Goal: Task Accomplishment & Management: Manage account settings

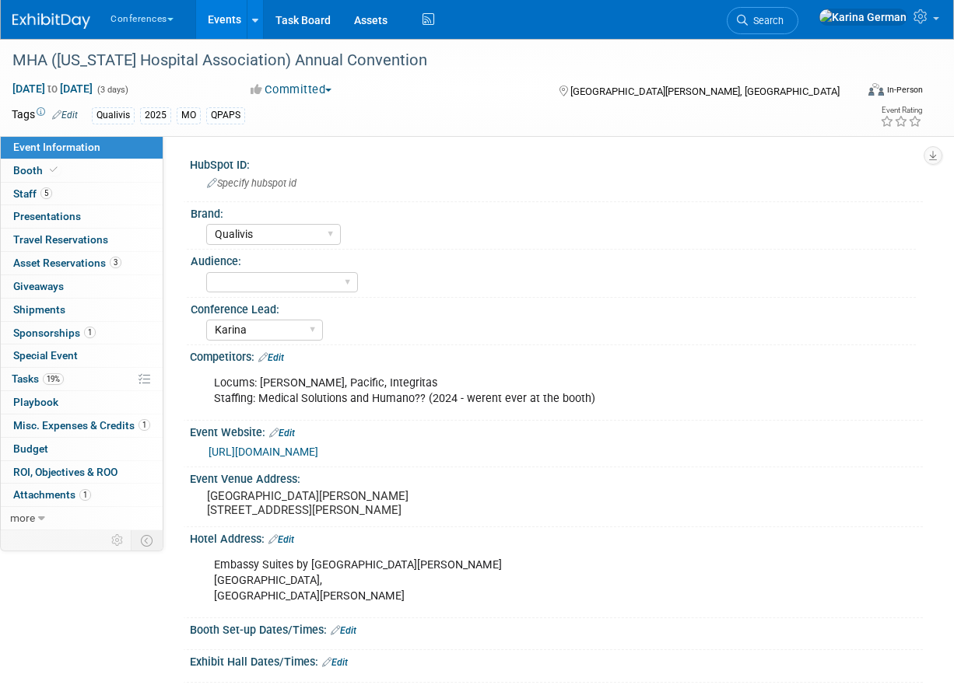
select select "Qualivis"
select select "Karina"
click at [101, 323] on link "1 Sponsorships 1" at bounding box center [82, 333] width 162 height 23
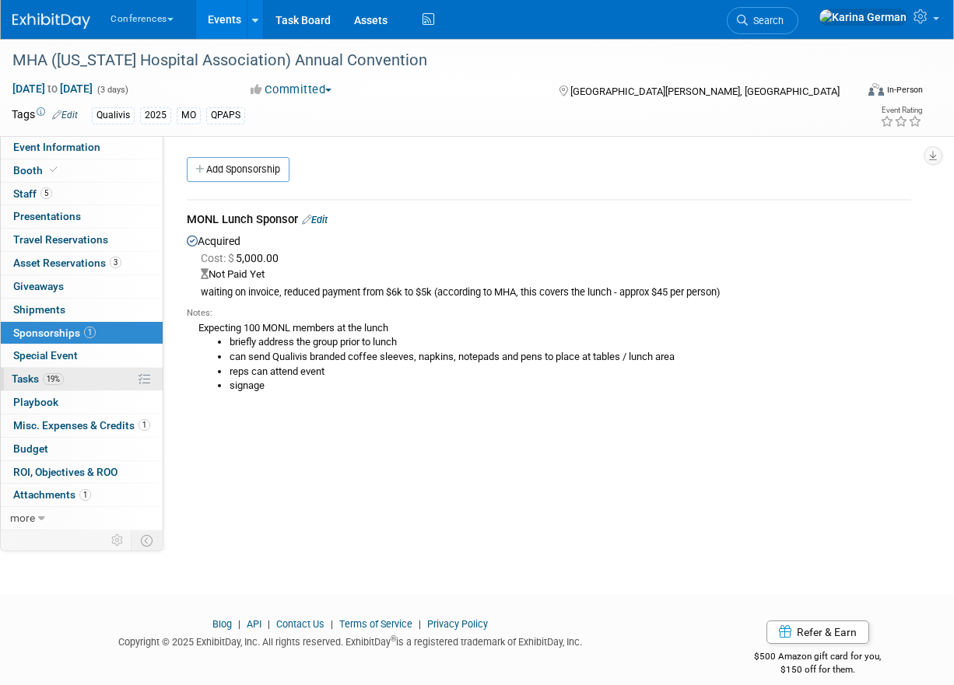
click at [58, 385] on span "Tasks 19%" at bounding box center [38, 379] width 52 height 12
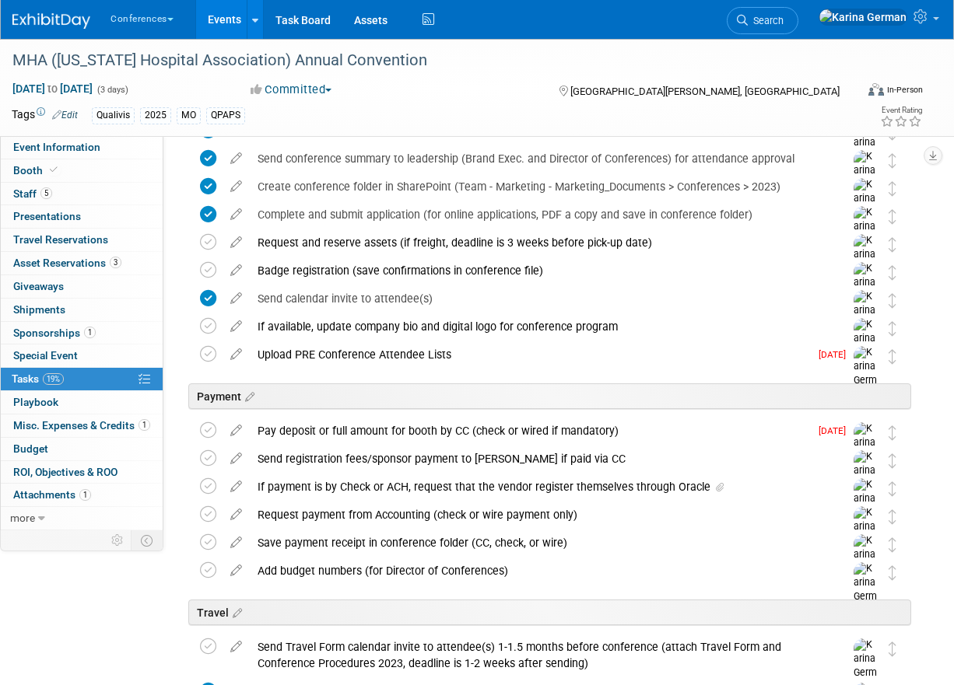
scroll to position [33, 0]
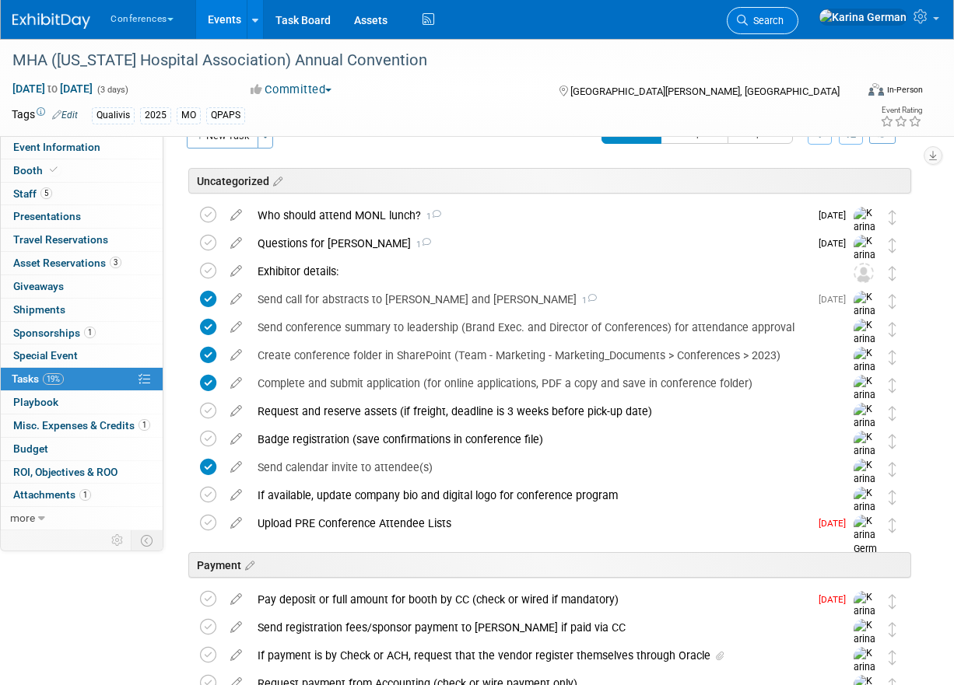
click at [783, 20] on span "Search" at bounding box center [766, 21] width 36 height 12
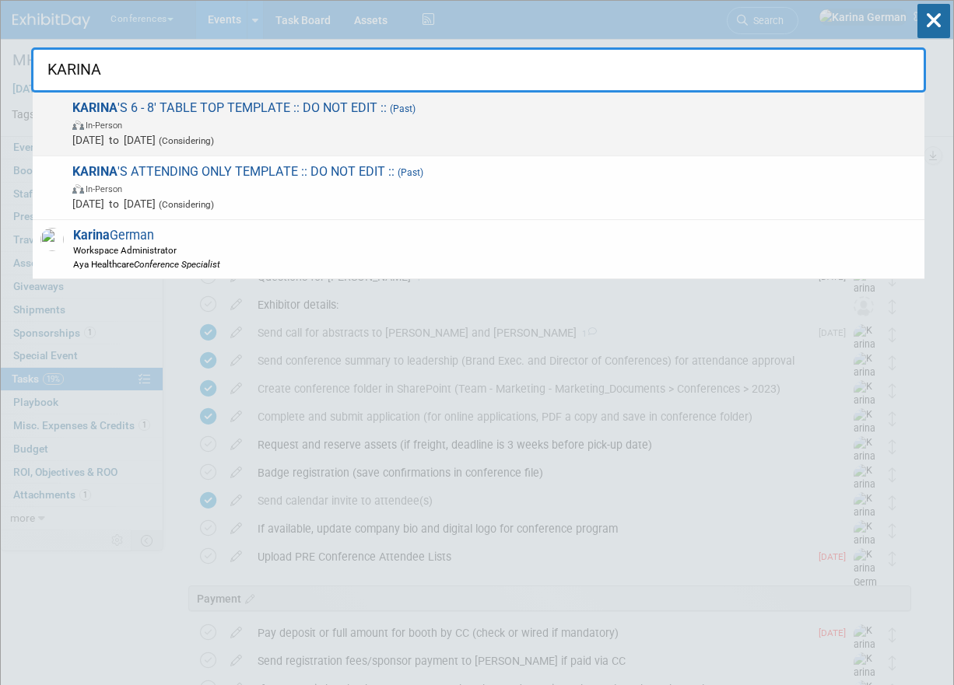
type input "KARINA"
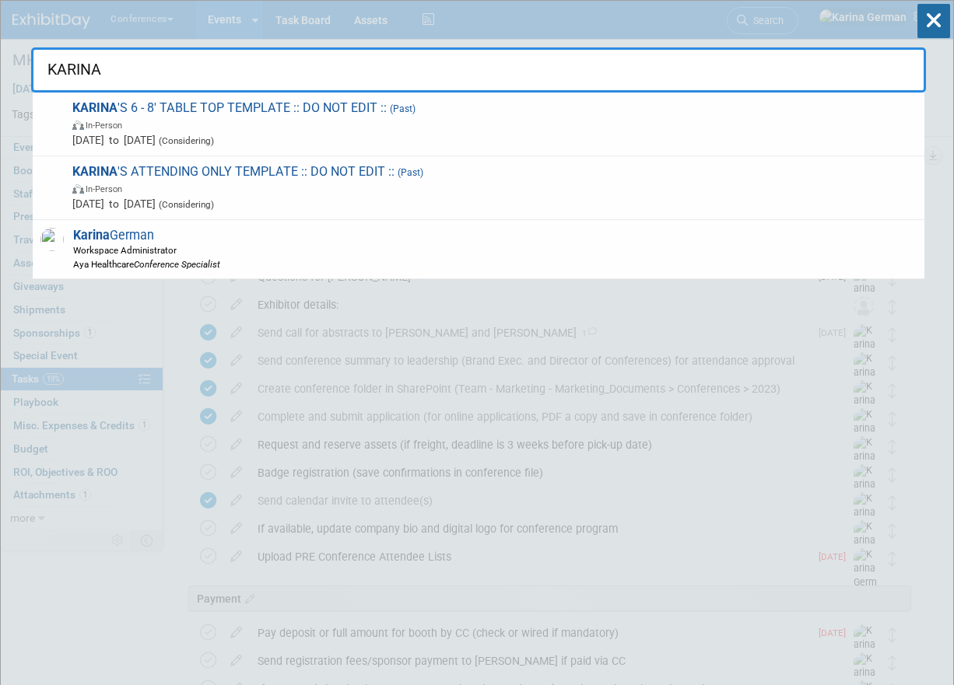
click at [170, 143] on span "Jan 1, 2025 to Jan 1, 2025 (Considering)" at bounding box center [494, 140] width 844 height 16
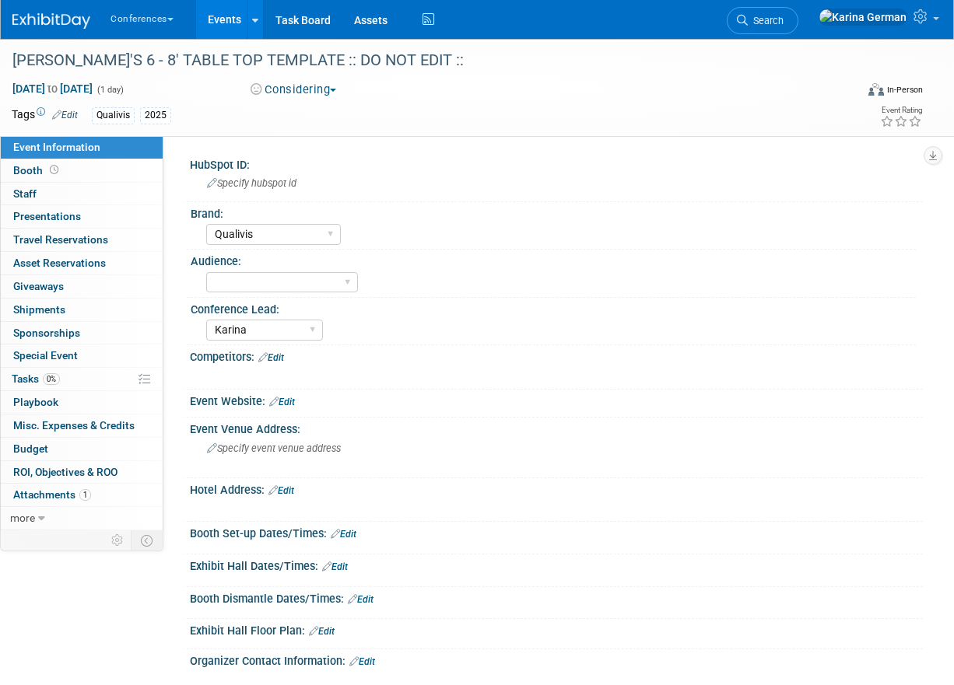
select select "Qualivis"
select select "Karina"
click at [70, 527] on link "more" at bounding box center [82, 518] width 162 height 23
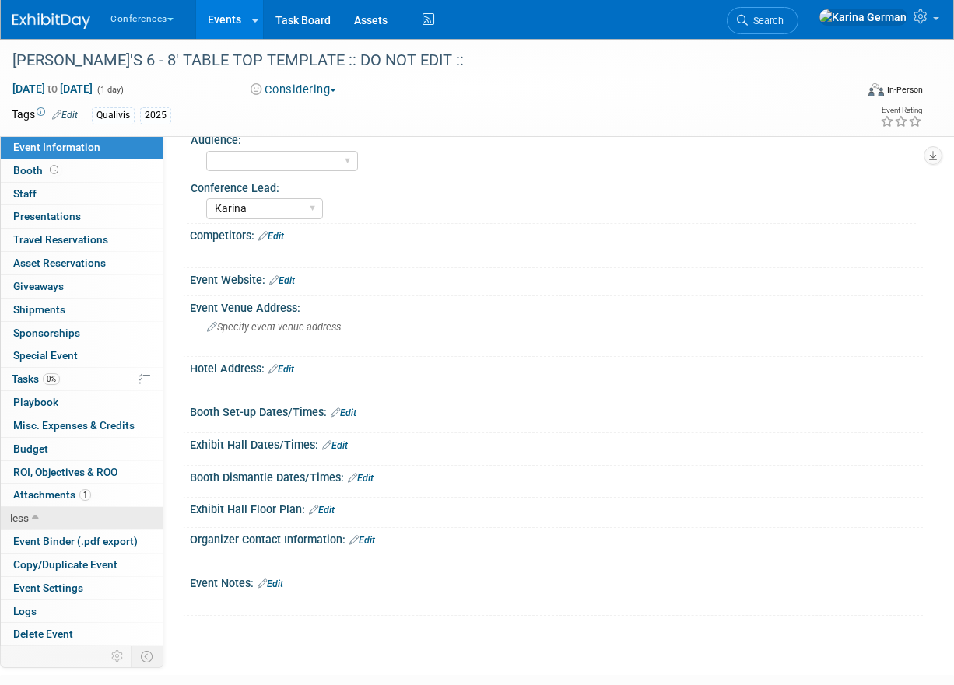
scroll to position [144, 0]
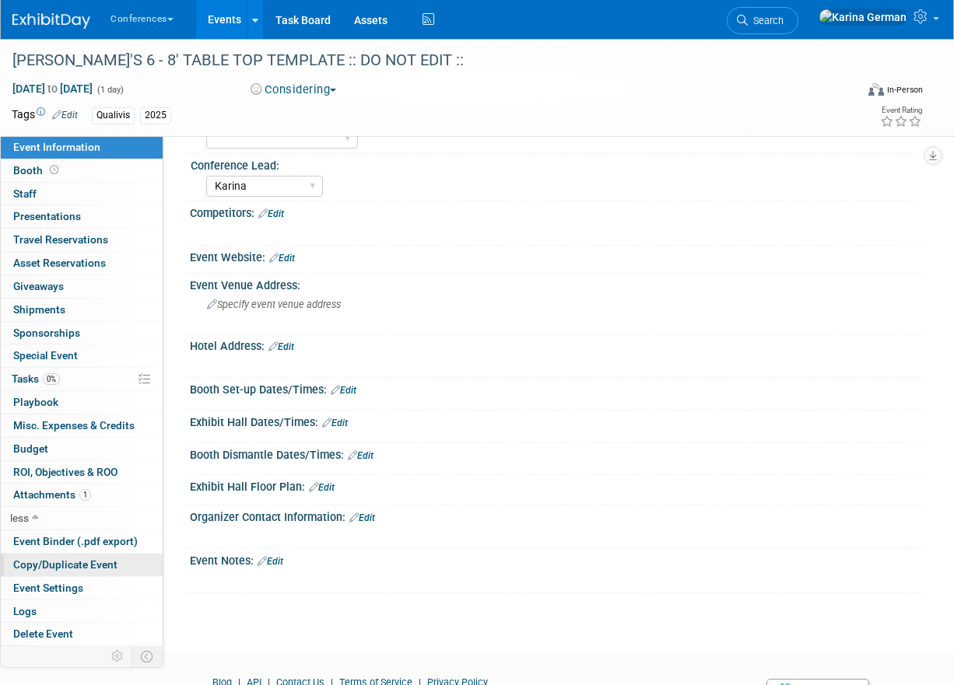
click at [90, 566] on span "Copy/Duplicate Event" at bounding box center [65, 564] width 104 height 12
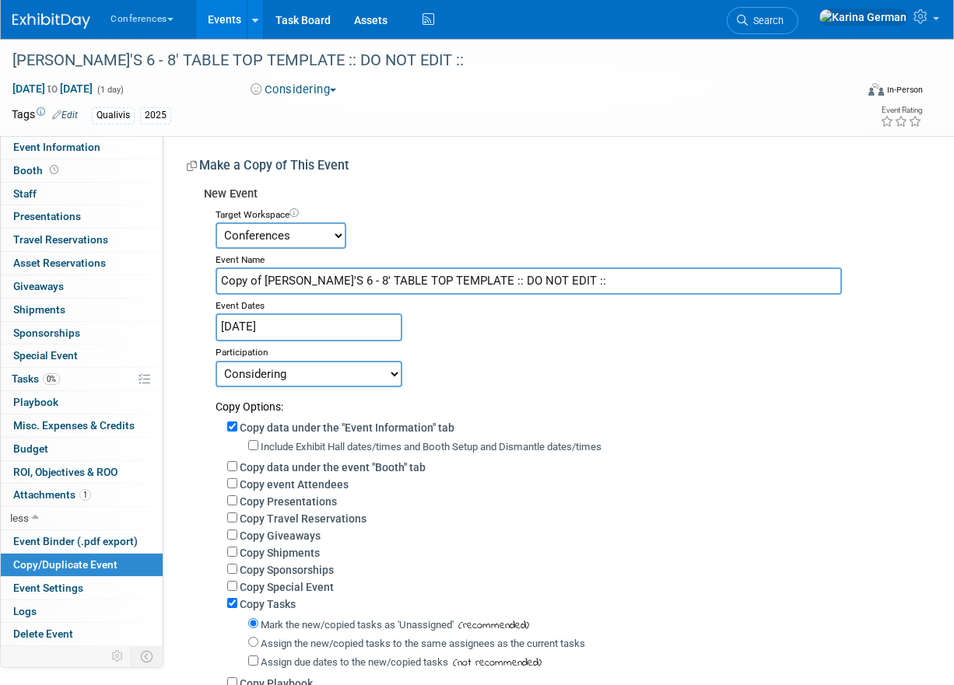
click at [386, 278] on input "Copy of KARINA'S 6 - 8' TABLE TOP TEMPLATE :: DO NOT EDIT ::" at bounding box center [528, 281] width 626 height 27
type input "g"
click at [386, 281] on input "GSHHRA" at bounding box center [528, 281] width 626 height 27
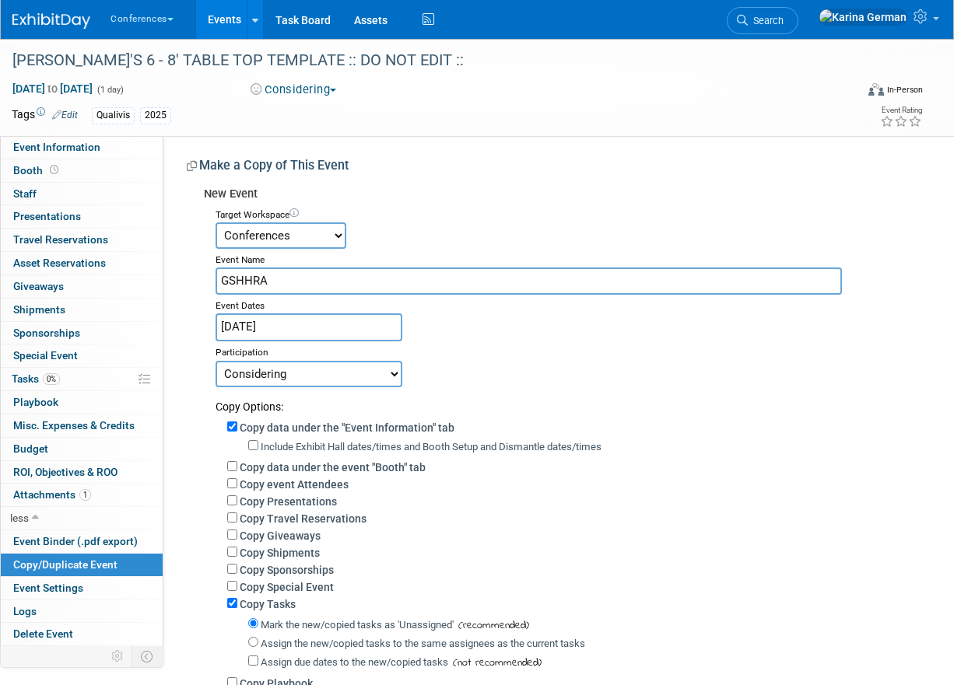
click at [386, 281] on input "GSHHRA" at bounding box center [528, 281] width 626 height 27
paste input "(Georgia Society for Healthcare Human Resources Administration) Annual"
type input "GSHHRA ([US_STATE] Society for Healthcare Human Resources Administration) Annual"
click at [319, 334] on input "Jan 1, 2025" at bounding box center [308, 326] width 187 height 27
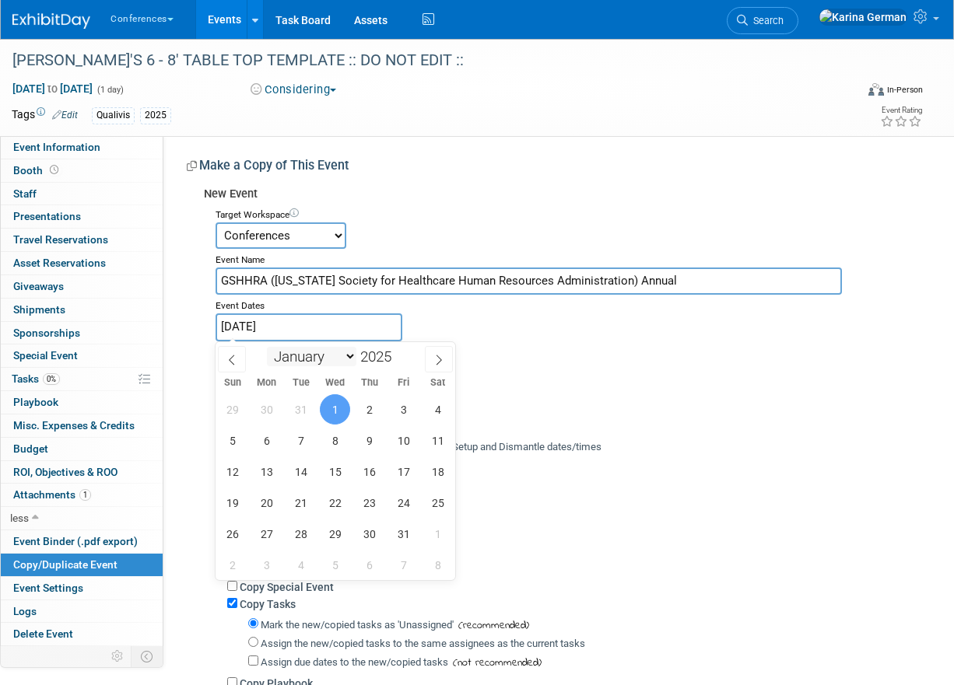
click at [307, 348] on select "January February March April May June July August September October November De…" at bounding box center [311, 356] width 89 height 19
select select "2"
click at [229, 475] on span "9" at bounding box center [232, 472] width 30 height 30
click at [233, 471] on span "9" at bounding box center [232, 472] width 30 height 30
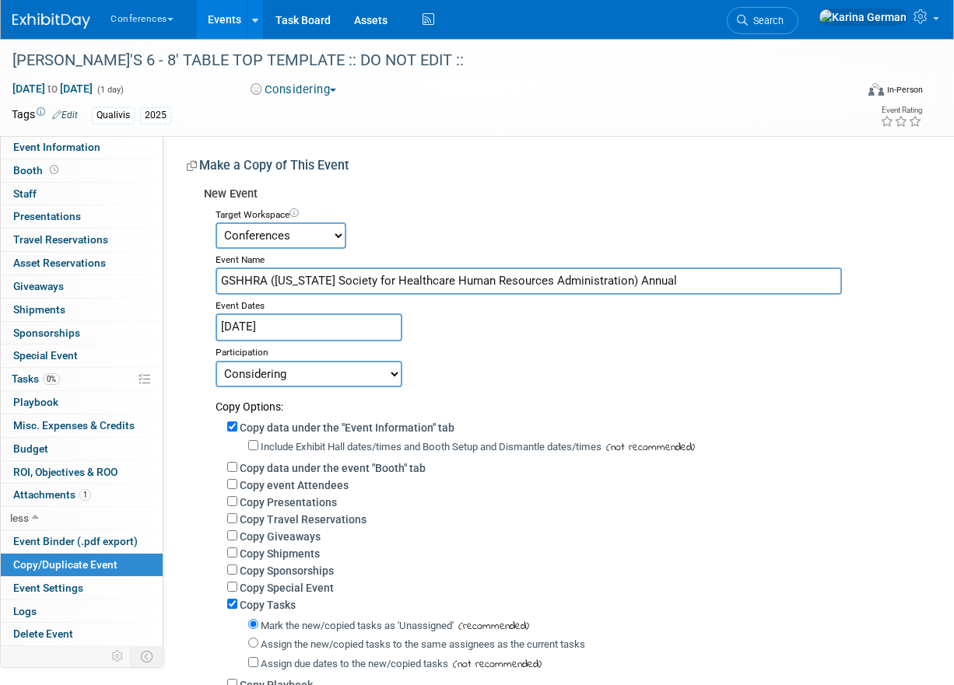
click at [335, 326] on input "[DATE]" at bounding box center [308, 326] width 187 height 27
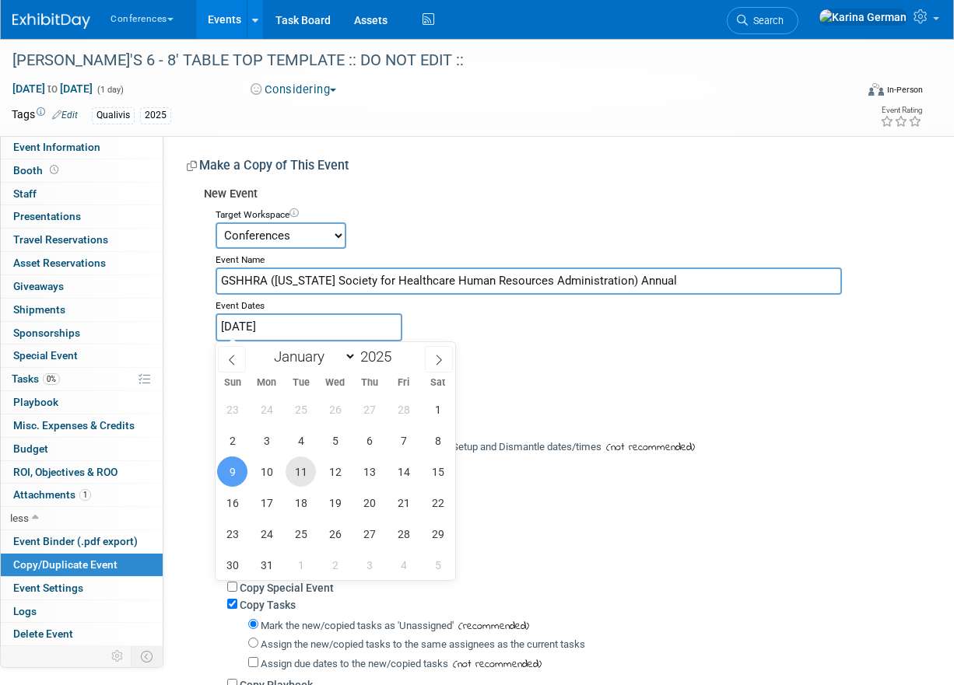
click at [305, 475] on span "11" at bounding box center [300, 472] width 30 height 30
click at [231, 474] on span "9" at bounding box center [232, 472] width 30 height 30
type input "[DATE] to [DATE]"
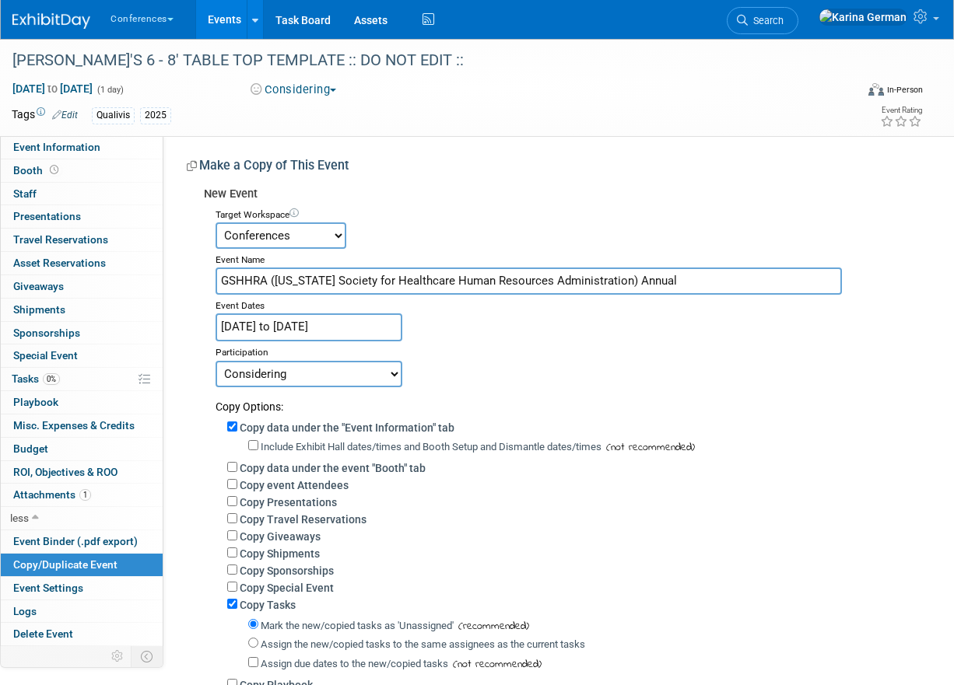
click at [380, 362] on select "Committed Considering Not Going Walking Sponsorship Canceled Waitlisted In Prog…" at bounding box center [308, 374] width 187 height 26
select select "1"
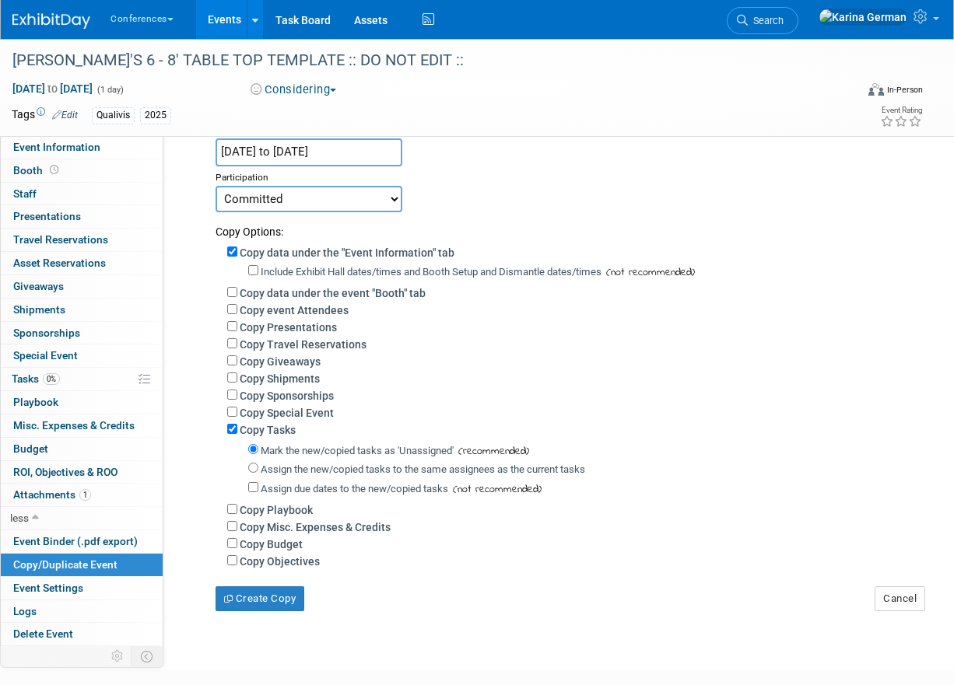
scroll to position [177, 0]
click at [432, 468] on label "Assign the new/copied tasks to the same assignees as the current tasks" at bounding box center [423, 468] width 324 height 12
click at [258, 468] on input "Assign the new/copied tasks to the same assignees as the current tasks" at bounding box center [253, 466] width 10 height 10
radio input "true"
click at [278, 549] on label "Copy Budget" at bounding box center [271, 543] width 63 height 12
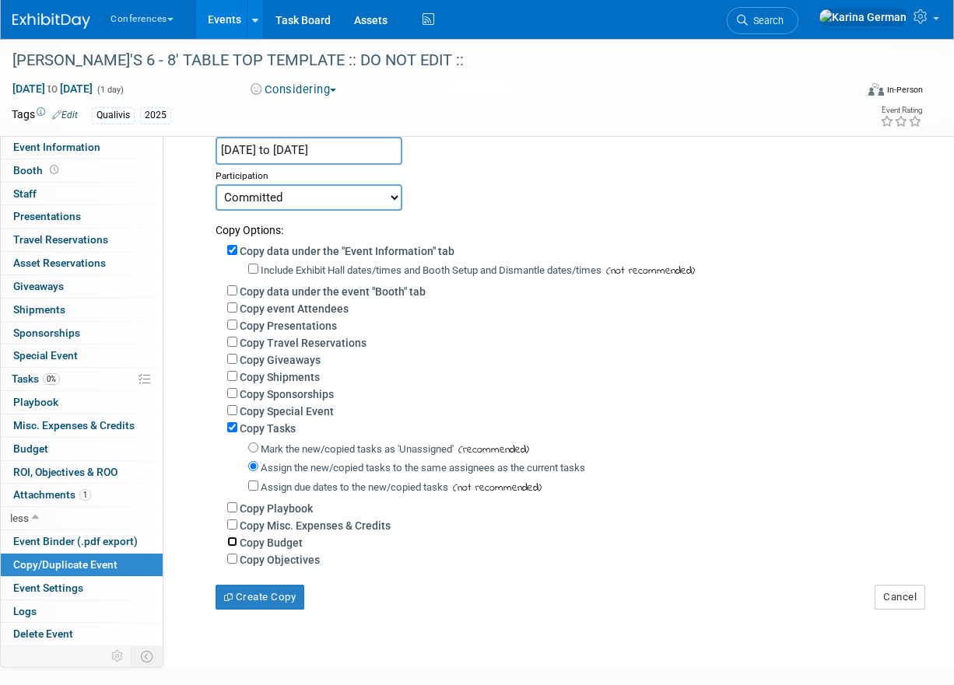
click at [237, 547] on input "Copy Budget" at bounding box center [232, 542] width 10 height 10
checkbox input "true"
click at [267, 596] on button "Create Copy" at bounding box center [259, 597] width 89 height 25
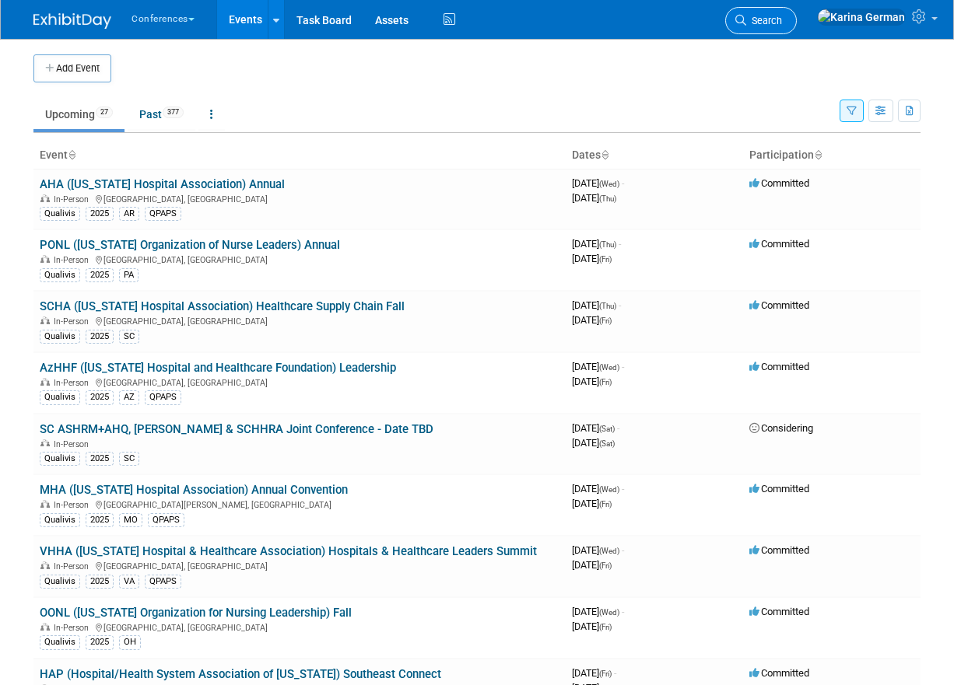
click at [797, 30] on link "Search" at bounding box center [761, 20] width 72 height 27
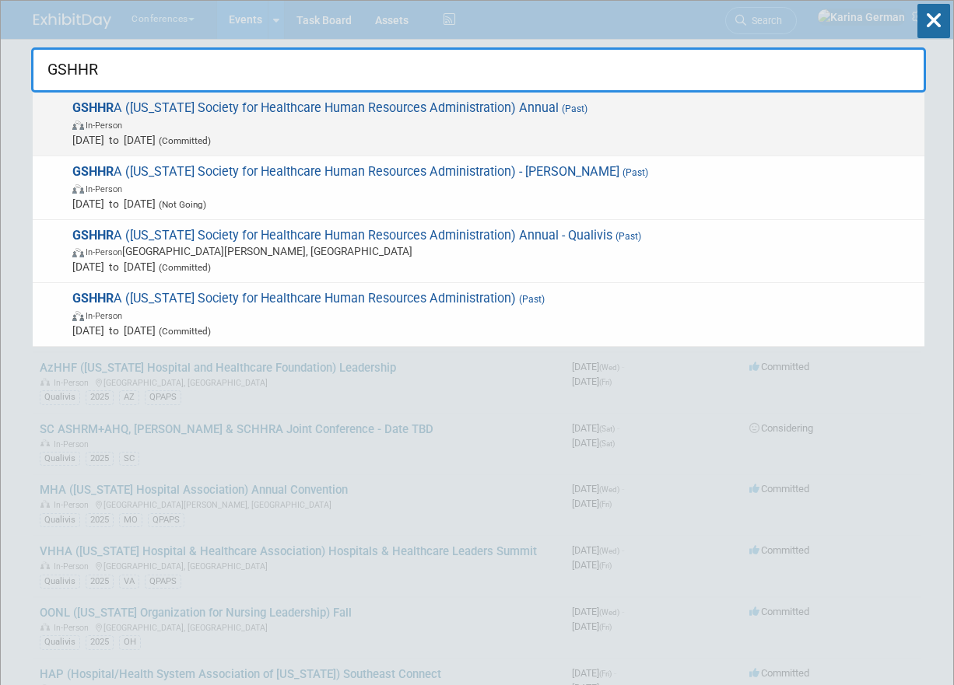
type input "GSHHR"
click at [382, 121] on span "In-Person" at bounding box center [494, 125] width 844 height 16
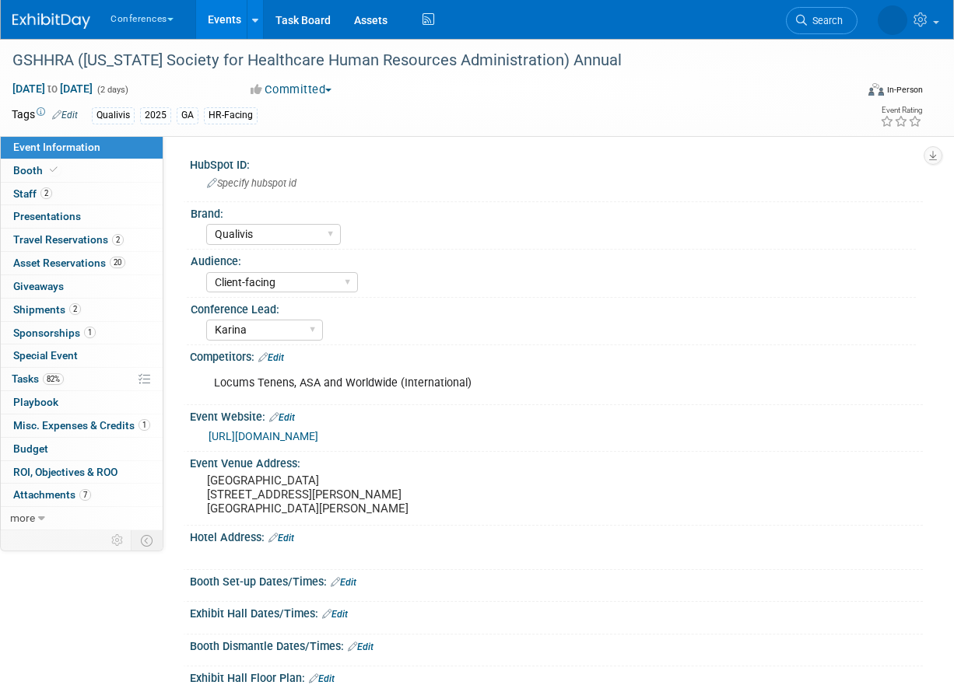
select select "Qualivis"
select select "Client-facing"
select select "Karina"
click at [292, 66] on div "GSHHRA (Georgia Society for Healthcare Human Resources Administration) Annual" at bounding box center [426, 61] width 838 height 28
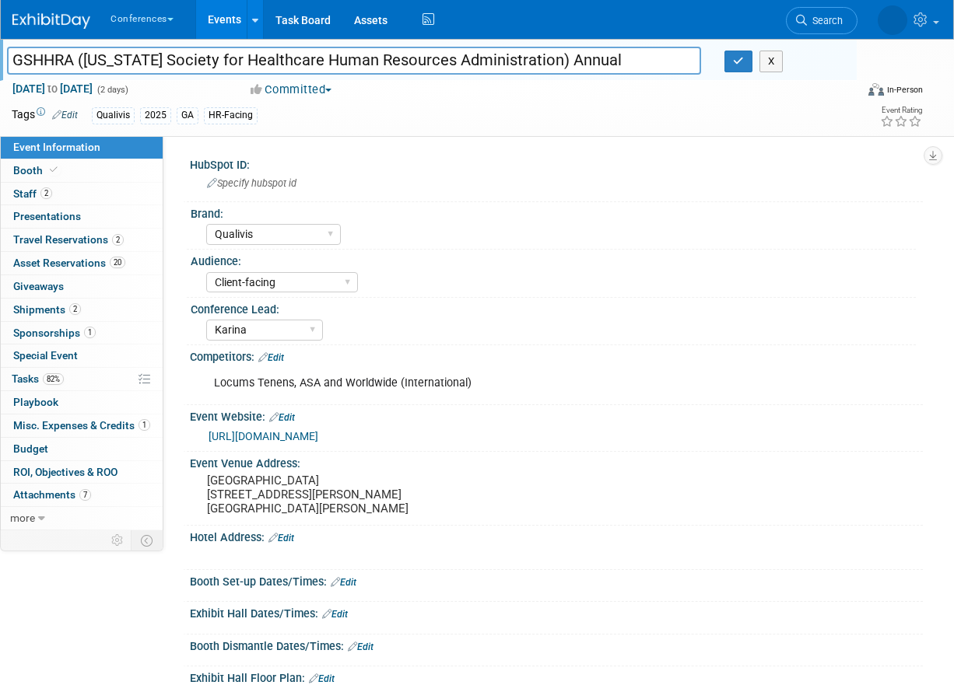
click at [292, 66] on input "GSHHRA (Georgia Society for Healthcare Human Resources Administration) Annual" at bounding box center [354, 60] width 694 height 27
click at [371, 383] on div "Locums Tenens, ASA and Worldwide (International)" at bounding box center [490, 383] width 574 height 31
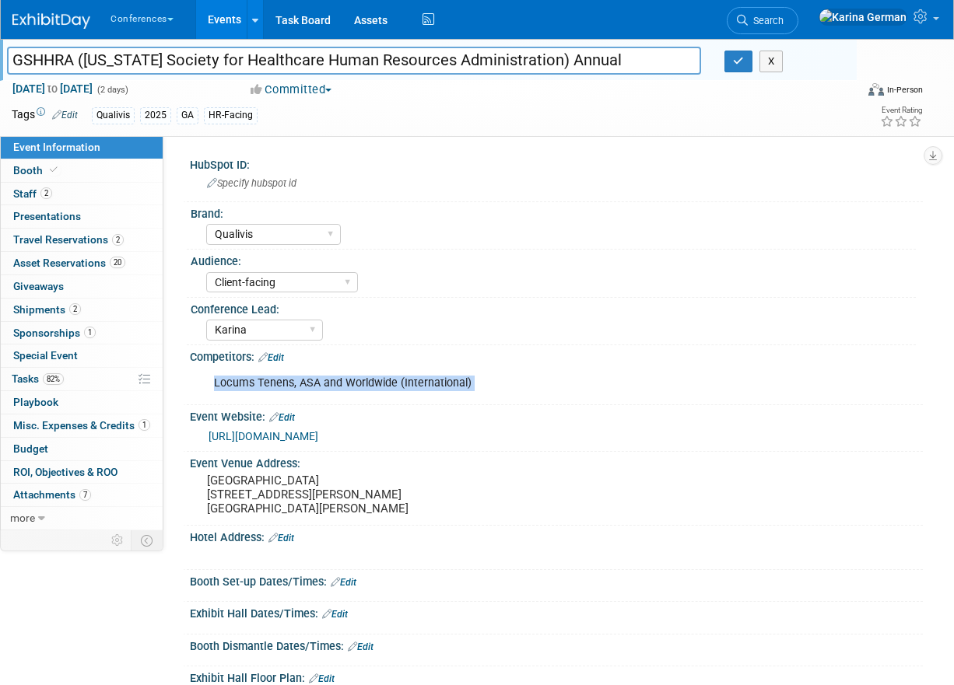
click at [371, 383] on div "Locums Tenens, ASA and Worldwide (International)" at bounding box center [490, 383] width 574 height 31
copy div "Locums Tenens, ASA and Worldwide (International)"
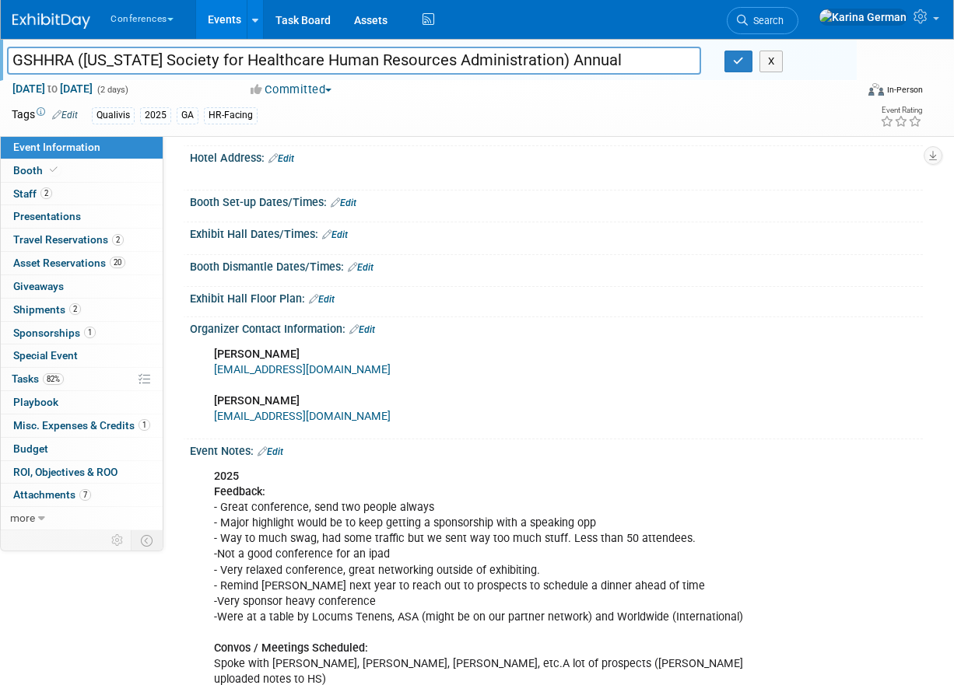
scroll to position [384, 0]
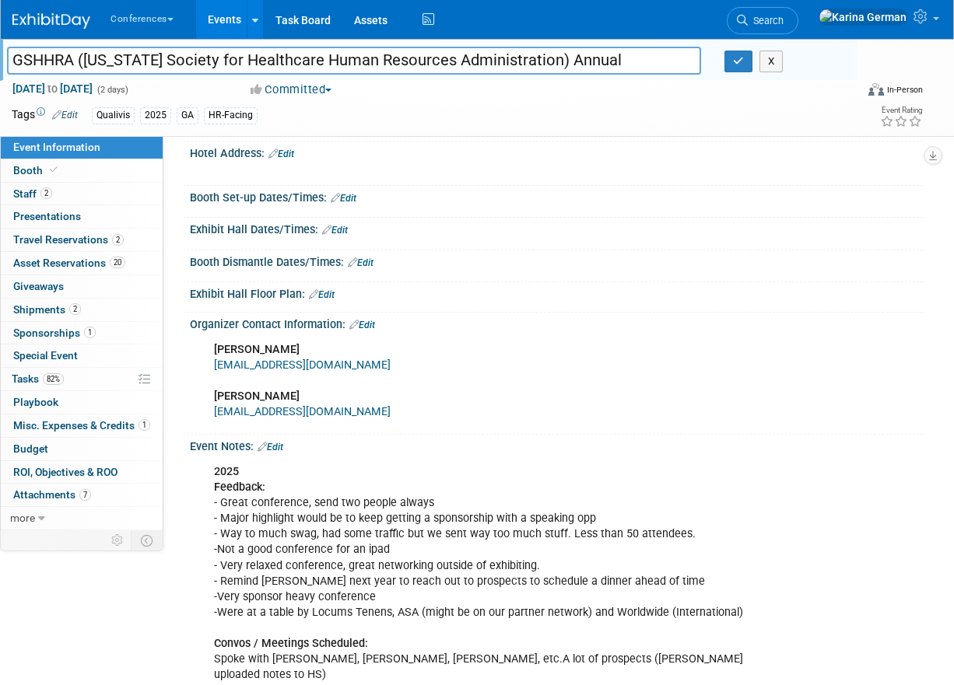
click at [213, 346] on div "Kati Hyland khyland@gha.org Carley Elsberry celsberry@gha.org" at bounding box center [490, 380] width 574 height 93
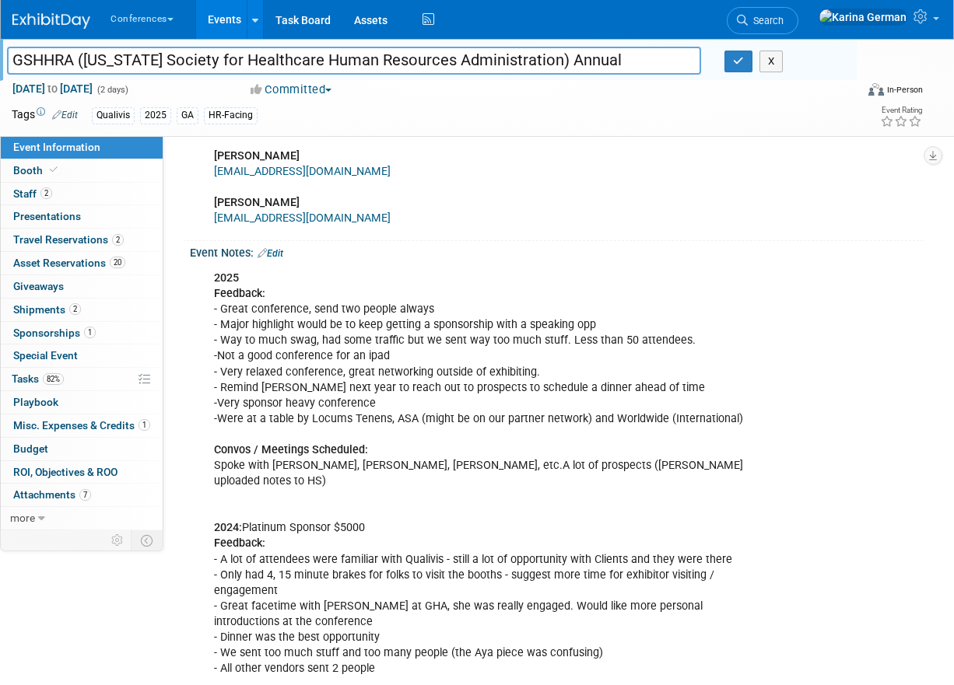
scroll to position [580, 0]
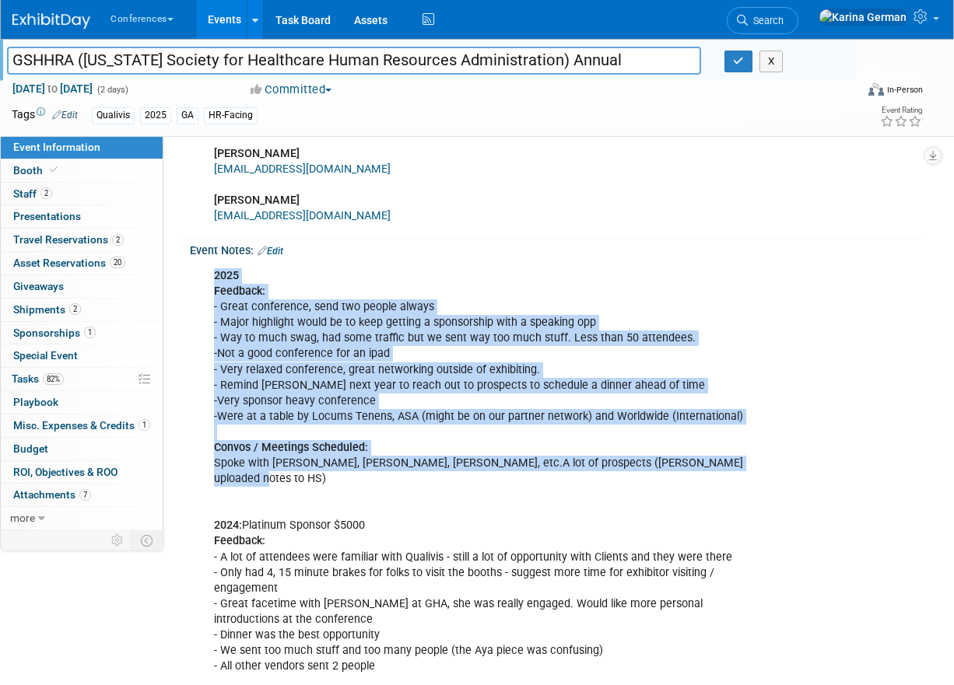
drag, startPoint x: 212, startPoint y: 274, endPoint x: 755, endPoint y: 460, distance: 573.2
click at [755, 460] on div "2025 Feedback: - Great conference, send two people always - Major highlight wou…" at bounding box center [490, 472] width 574 height 422
copy div "2025 Feedback: - Great conference, send two people always - Major highlight wou…"
click at [82, 328] on span "Sponsorships 1" at bounding box center [54, 333] width 82 height 12
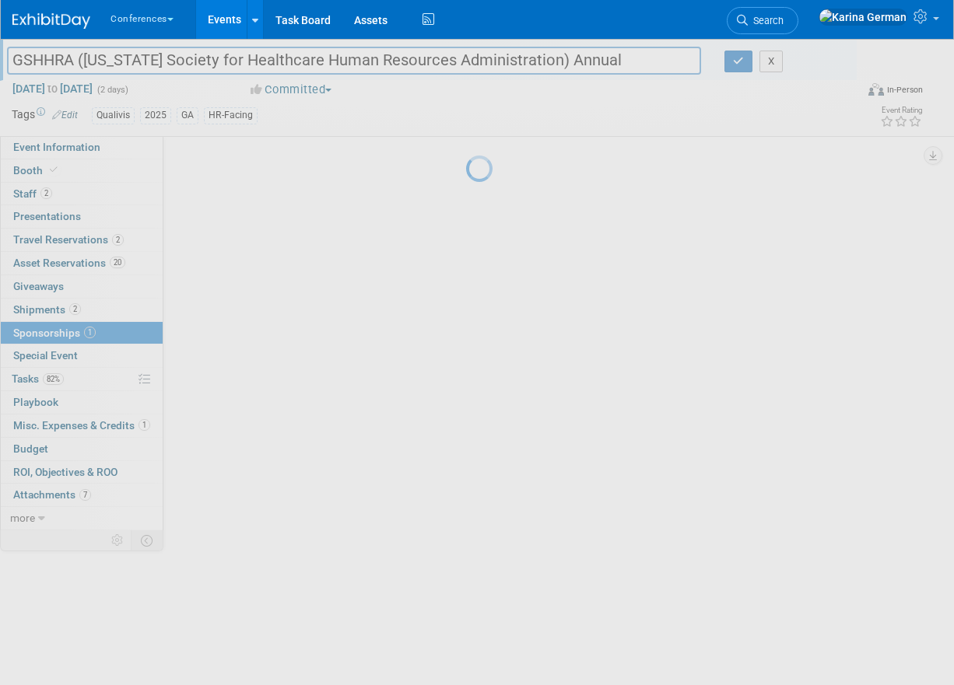
scroll to position [0, 0]
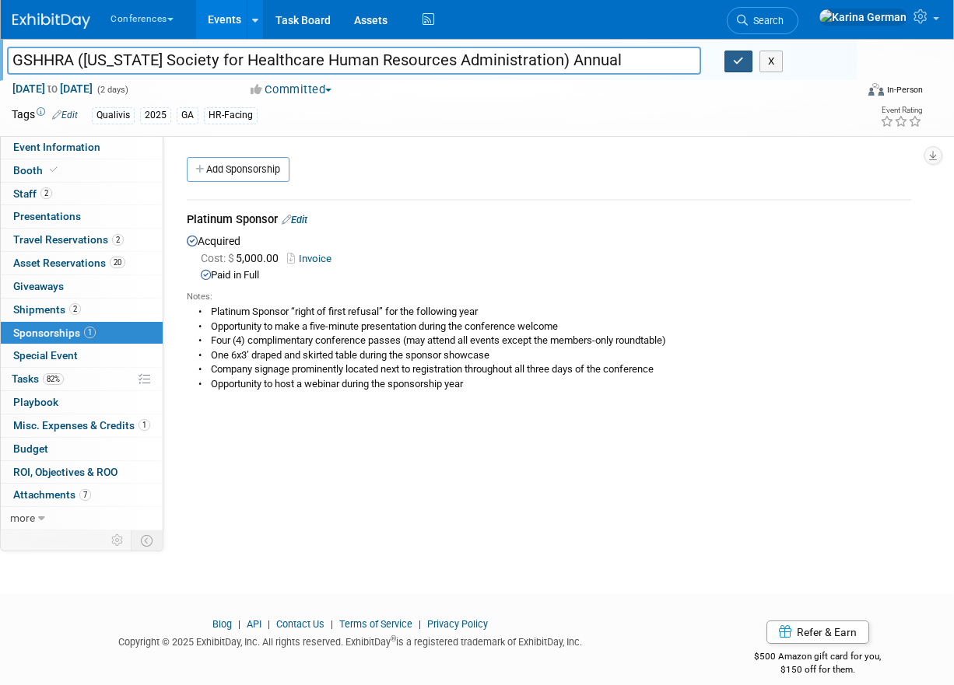
click at [736, 63] on icon "button" at bounding box center [738, 61] width 11 height 10
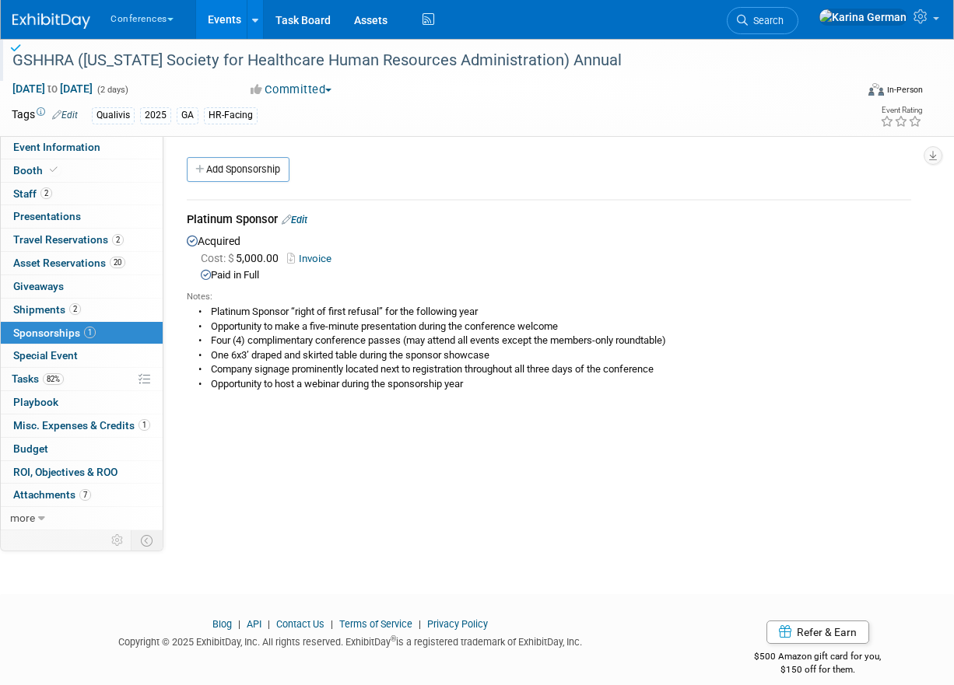
click at [314, 261] on link "Invoice" at bounding box center [312, 259] width 51 height 12
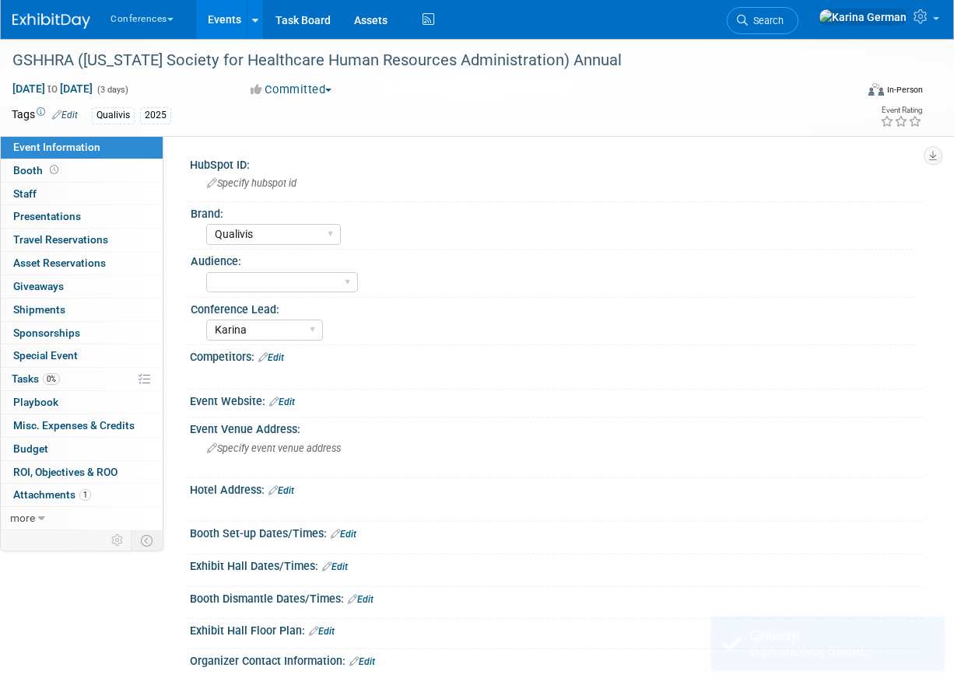
select select "Qualivis"
select select "Karina"
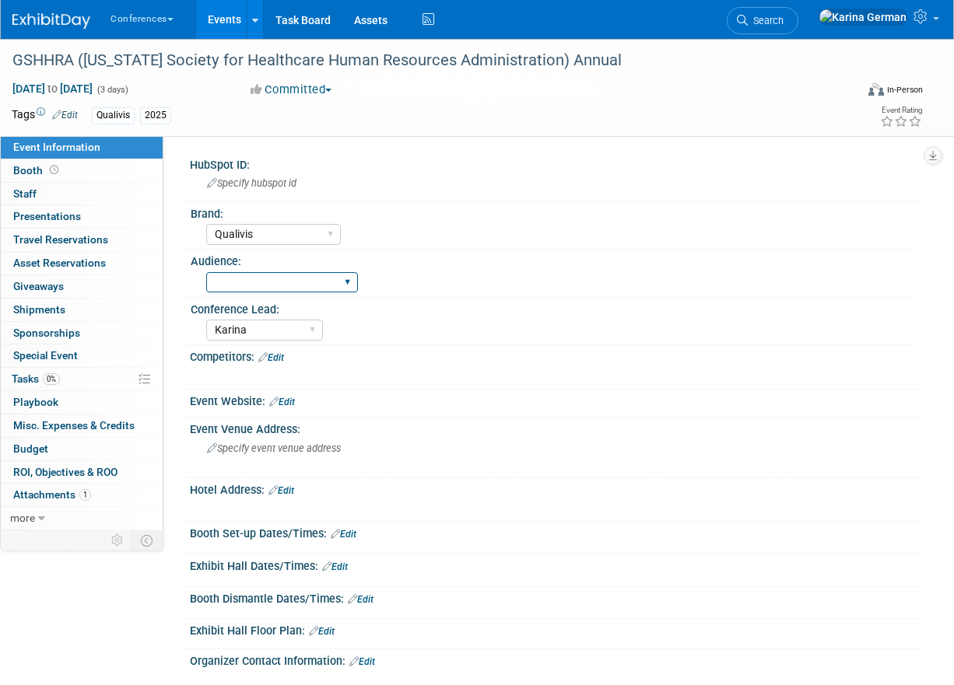
click at [283, 274] on select "Client-facing Clinician/Provider-facing Both N/a" at bounding box center [282, 282] width 152 height 21
select select "Client-facing"
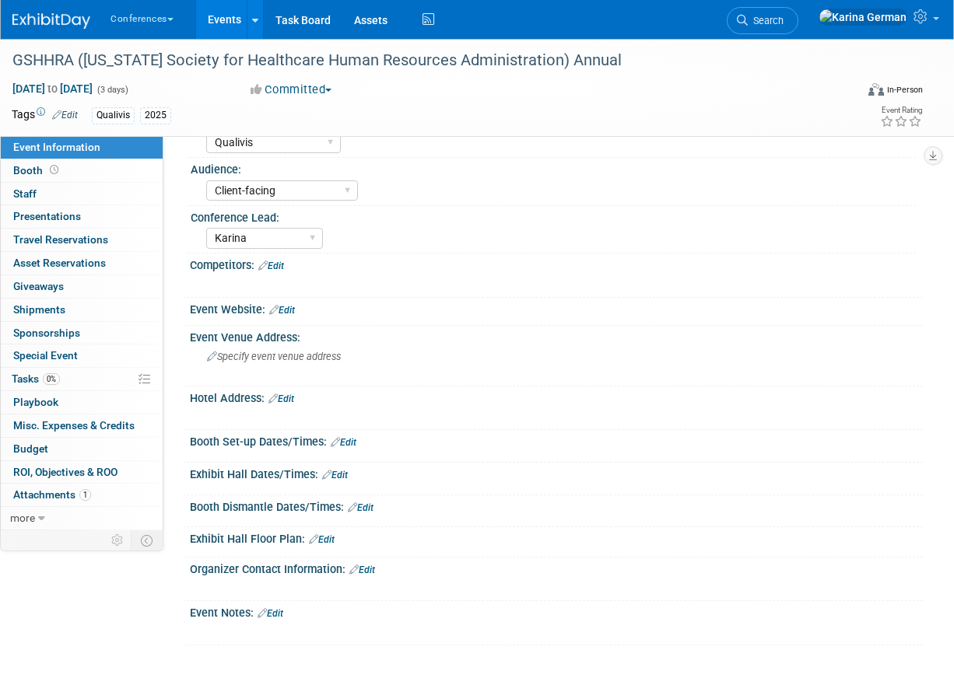
click at [281, 268] on link "Edit" at bounding box center [271, 266] width 26 height 11
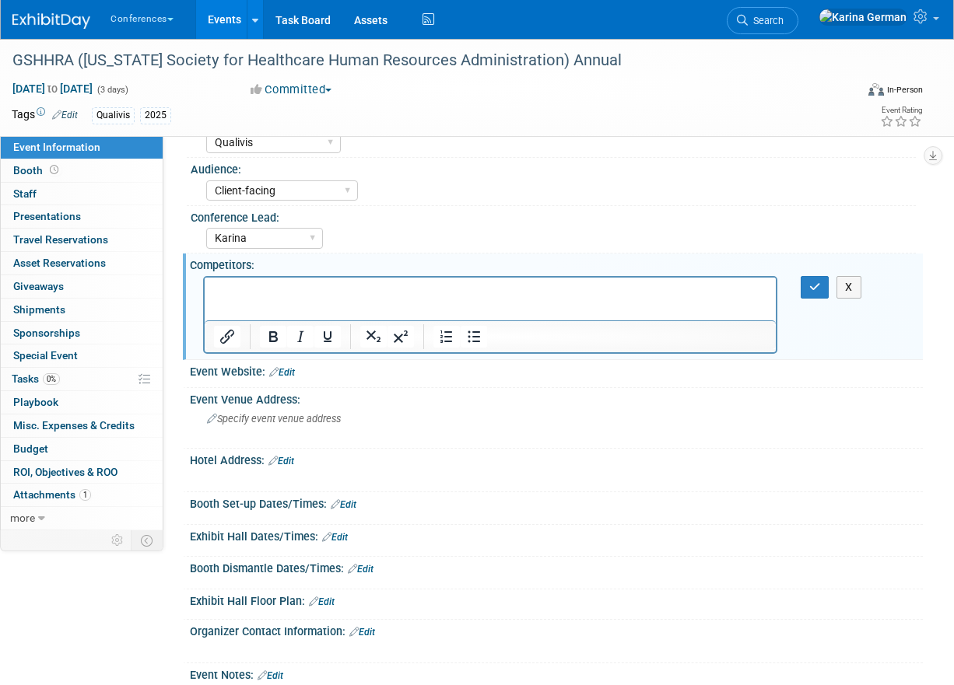
scroll to position [0, 0]
click at [820, 289] on button "button" at bounding box center [814, 287] width 29 height 23
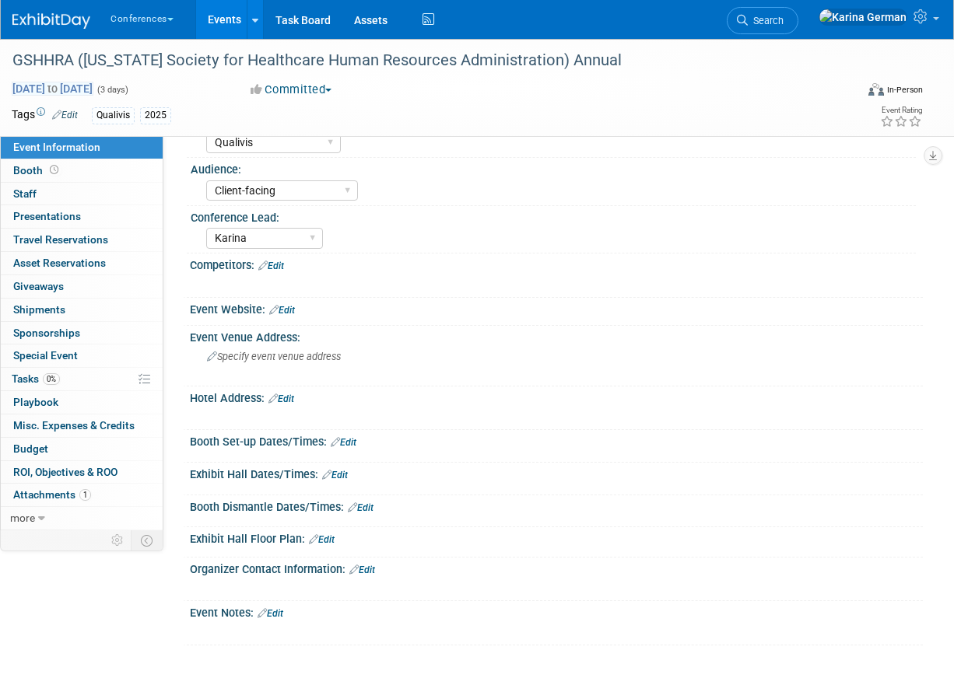
click at [93, 82] on span "[DATE] to [DATE]" at bounding box center [53, 89] width 82 height 14
select select "2"
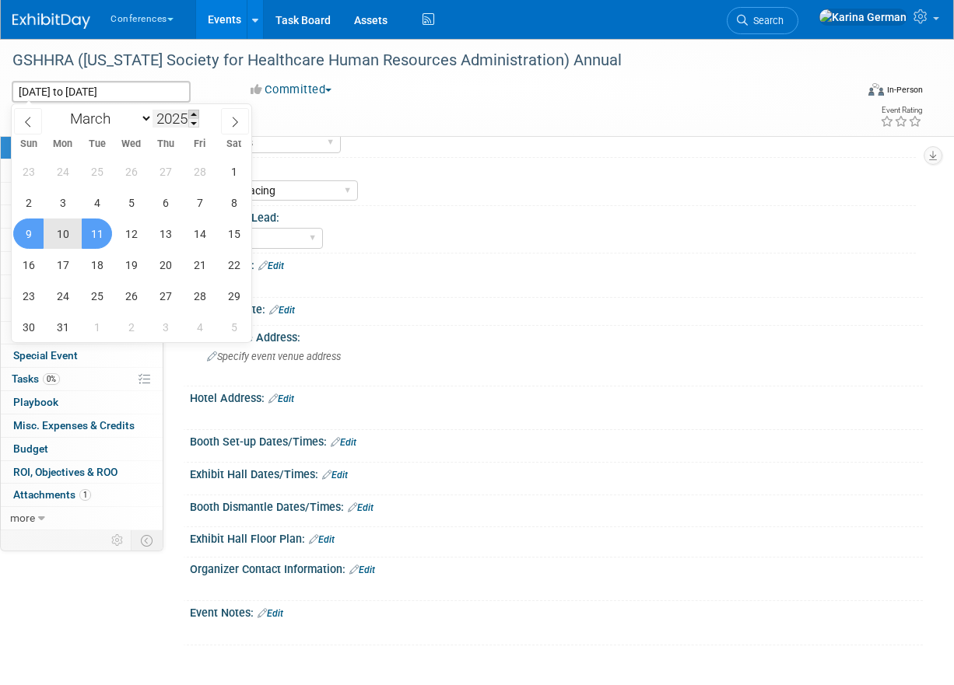
click at [194, 113] on span at bounding box center [193, 114] width 11 height 9
type input "2026"
click at [69, 210] on span "9" at bounding box center [62, 202] width 30 height 30
type input "[DATE]"
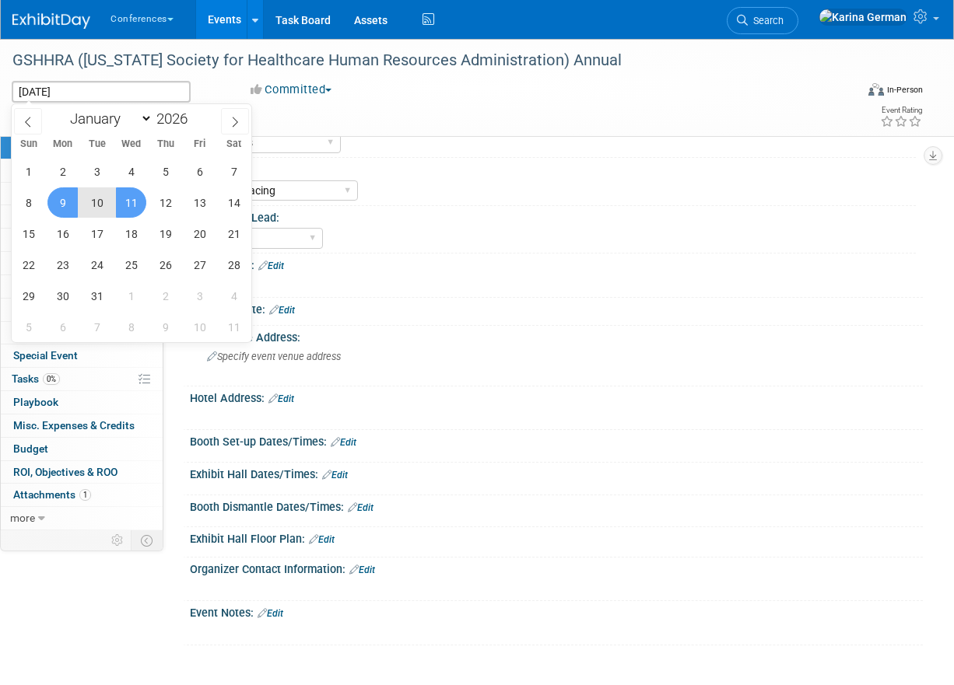
click at [134, 207] on span "11" at bounding box center [131, 202] width 30 height 30
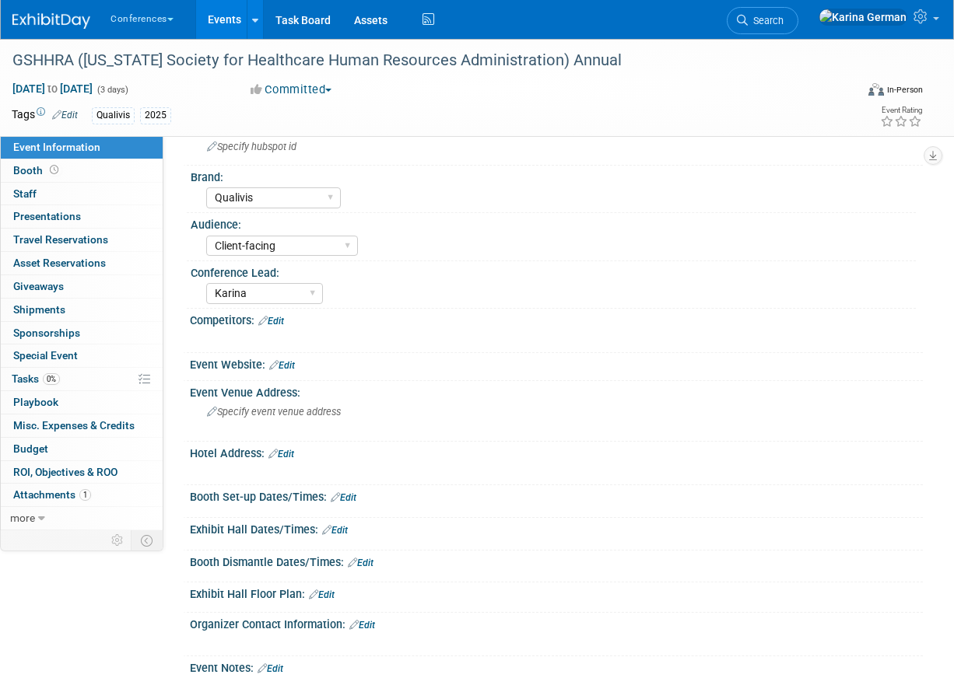
scroll to position [30, 0]
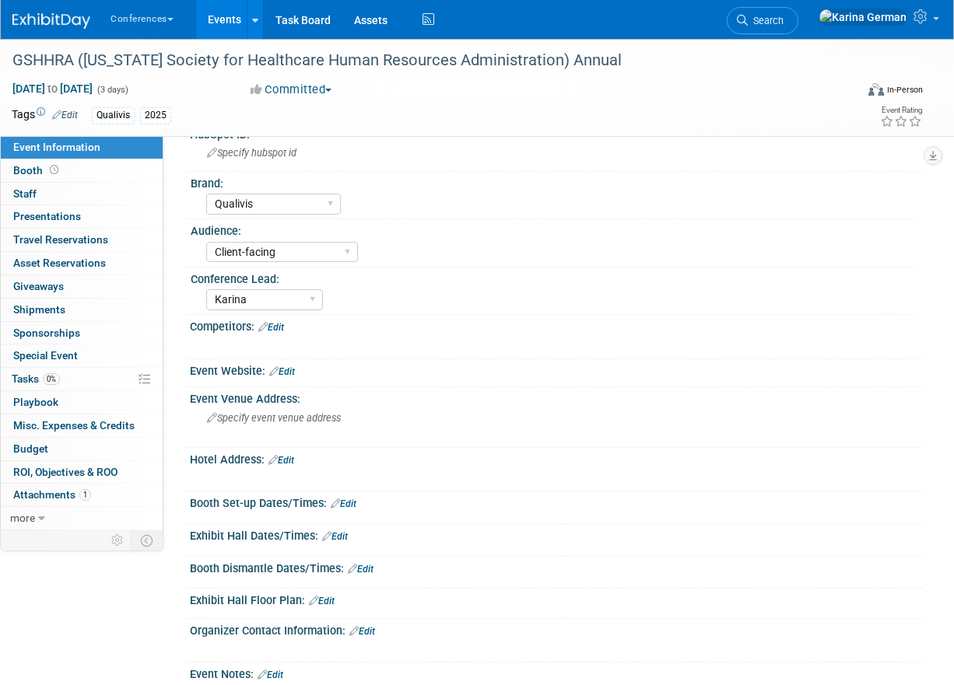
click at [281, 327] on link "Edit" at bounding box center [271, 327] width 26 height 11
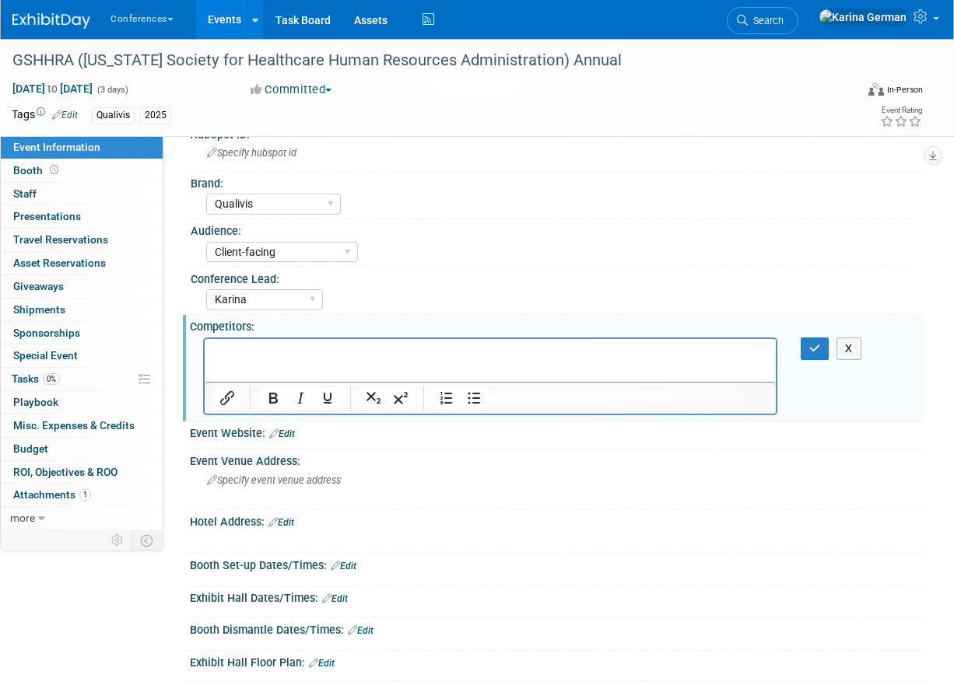
scroll to position [0, 0]
click at [818, 352] on icon "button" at bounding box center [815, 348] width 12 height 11
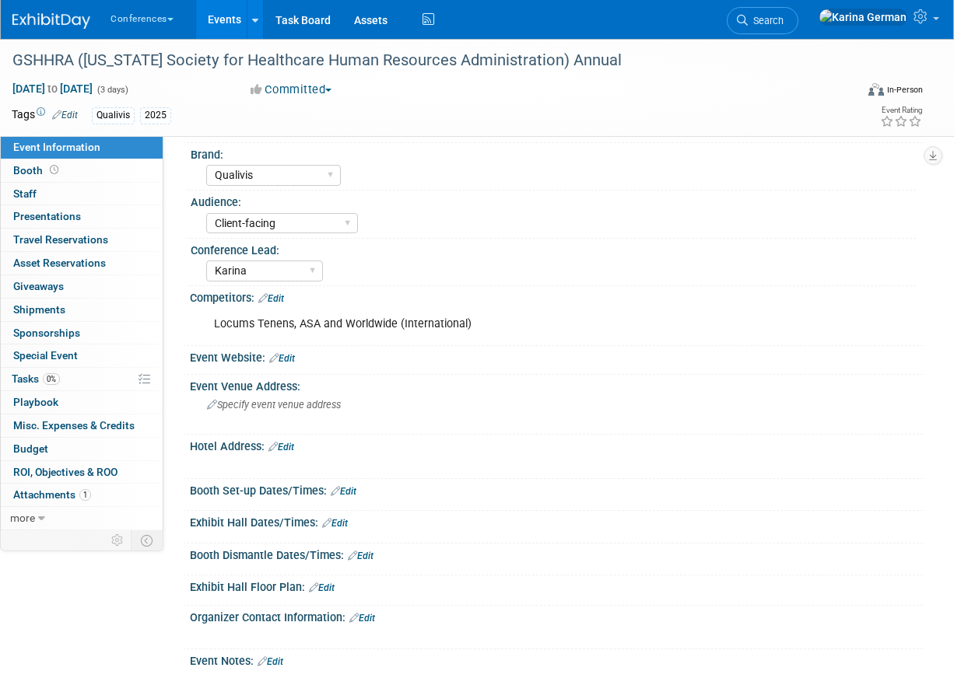
scroll to position [235, 0]
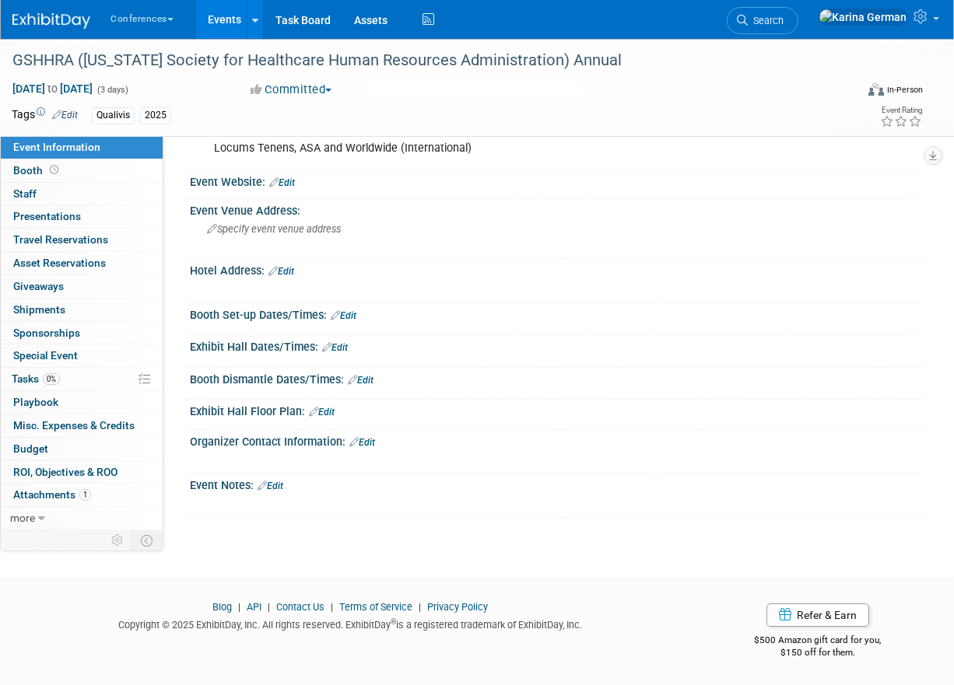
click at [367, 448] on div "X" at bounding box center [554, 452] width 713 height 8
click at [373, 437] on link "Edit" at bounding box center [362, 442] width 26 height 11
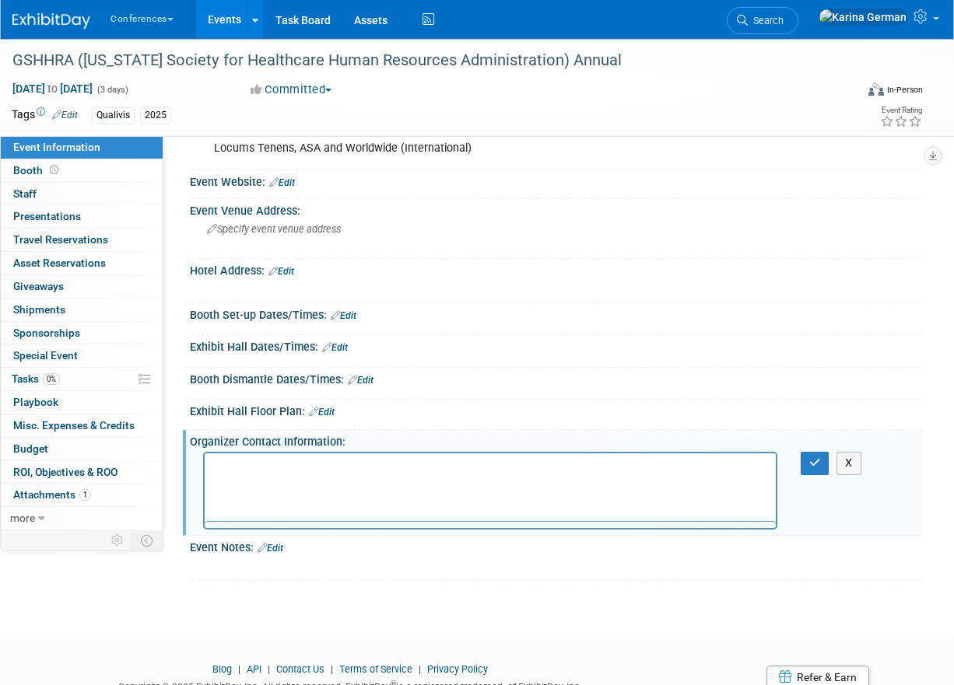
scroll to position [0, 0]
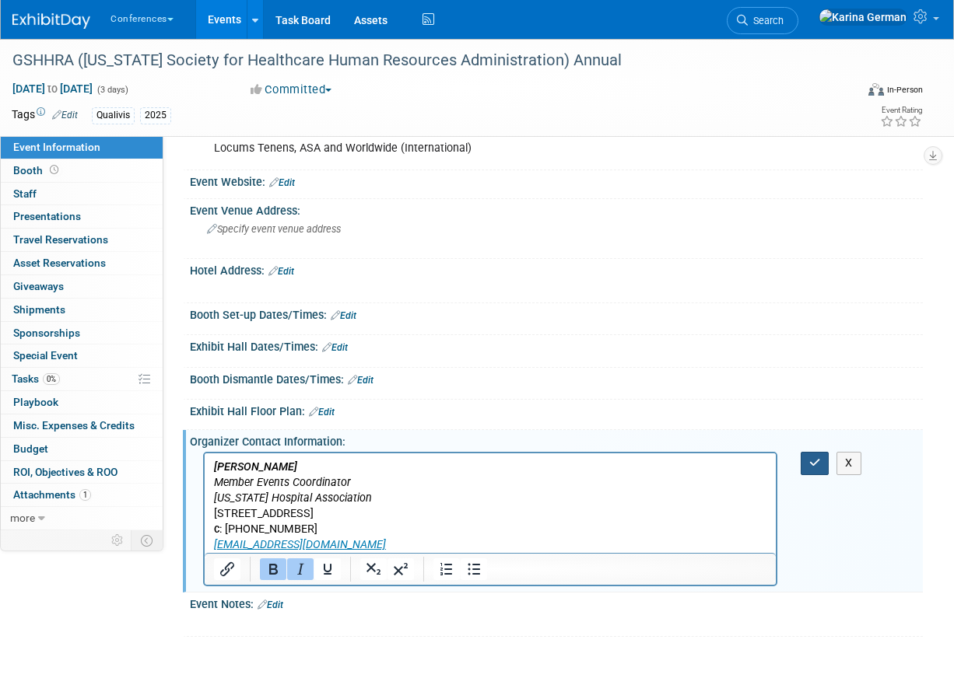
click at [803, 455] on button "button" at bounding box center [814, 463] width 29 height 23
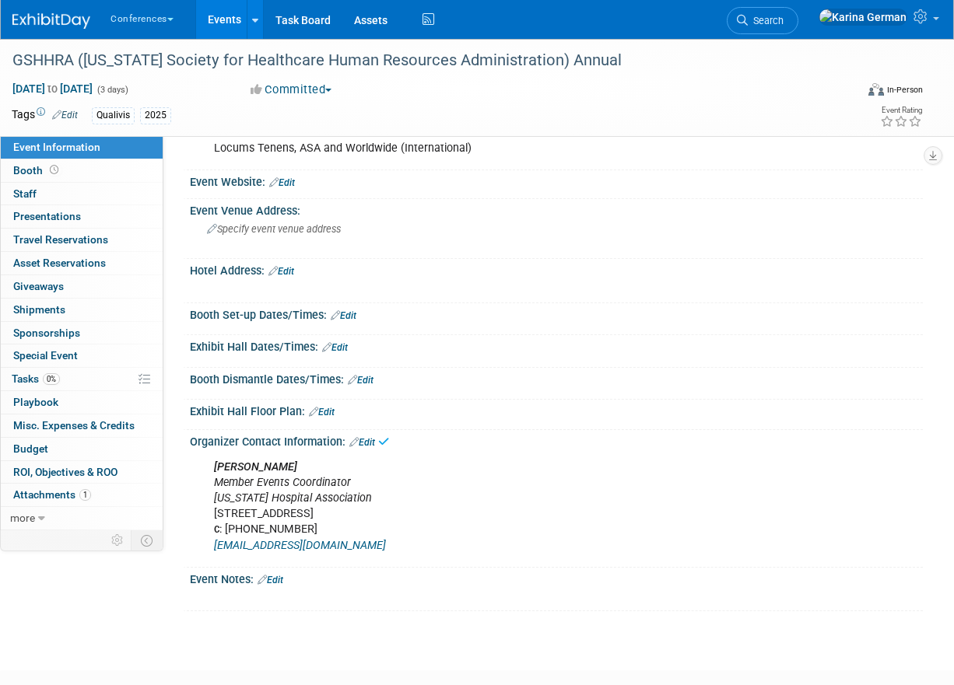
click at [283, 579] on link "Edit" at bounding box center [270, 580] width 26 height 11
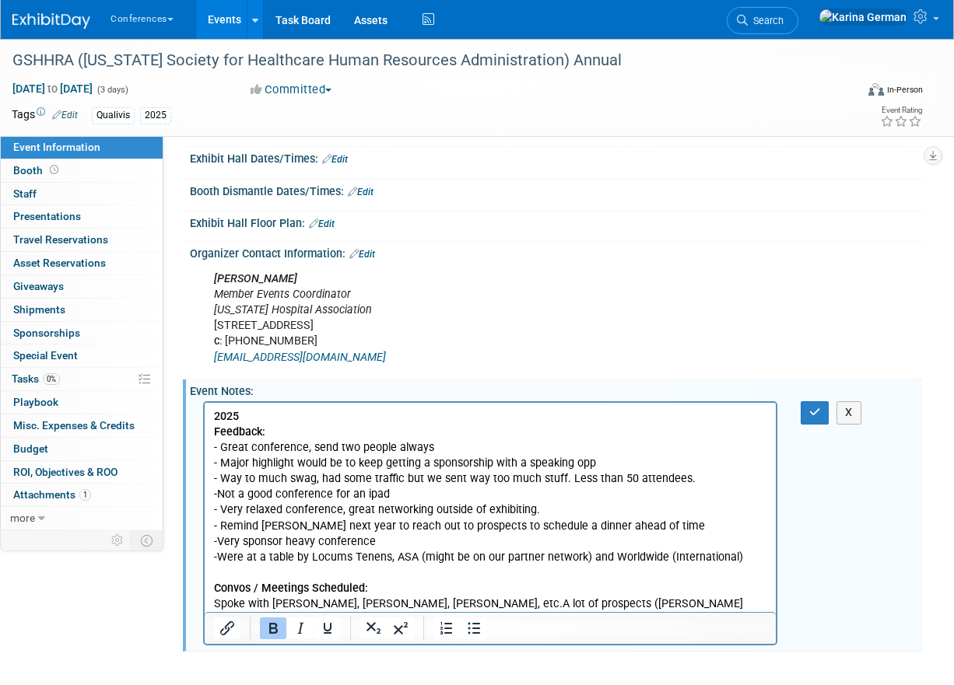
scroll to position [449, 0]
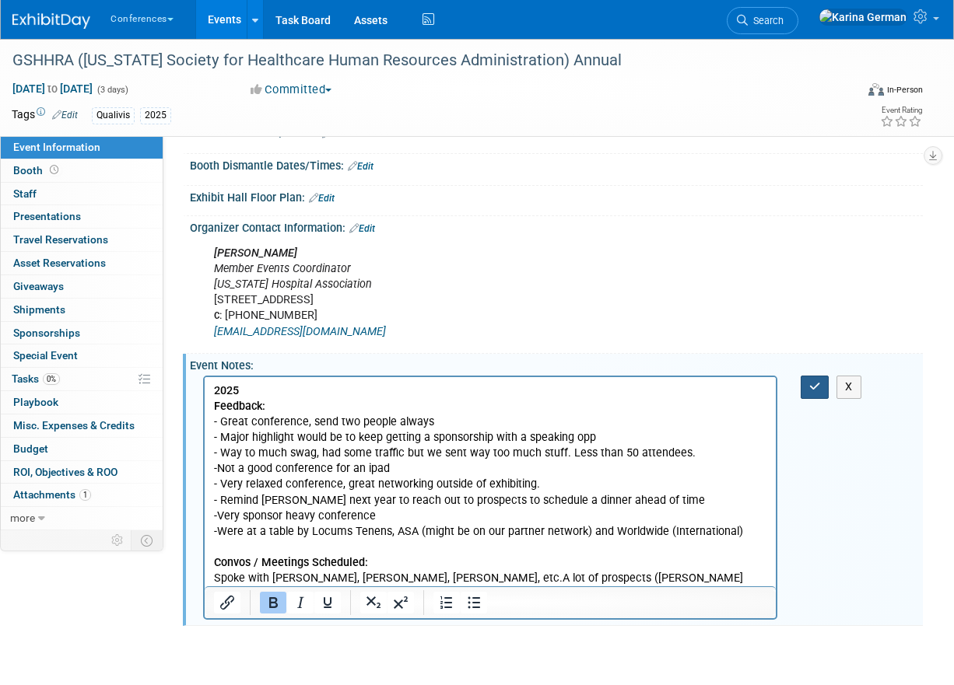
click at [811, 394] on button "button" at bounding box center [814, 387] width 29 height 23
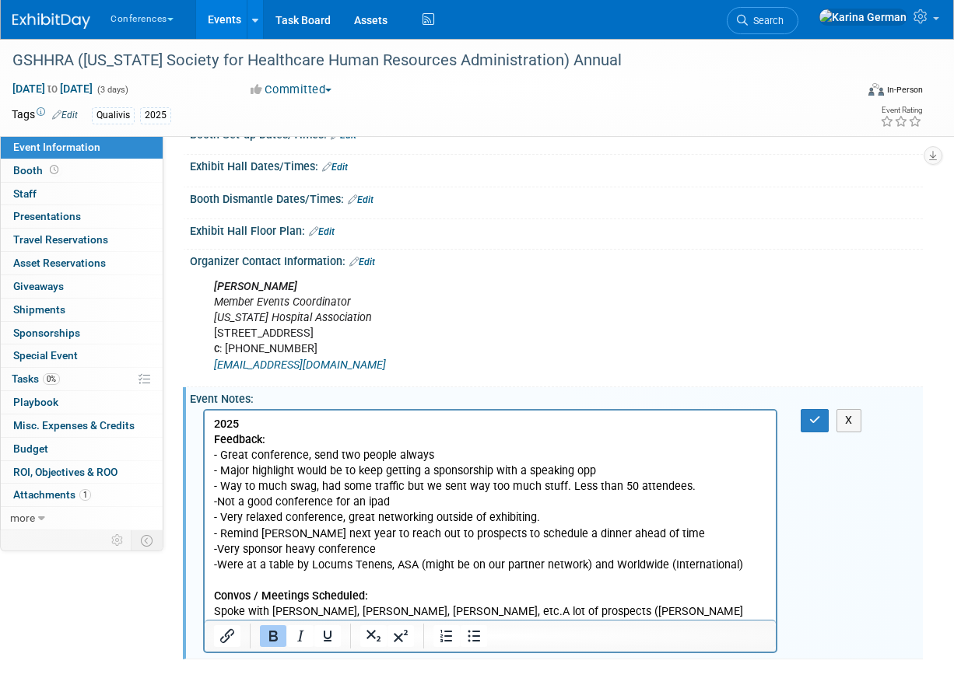
scroll to position [370, 0]
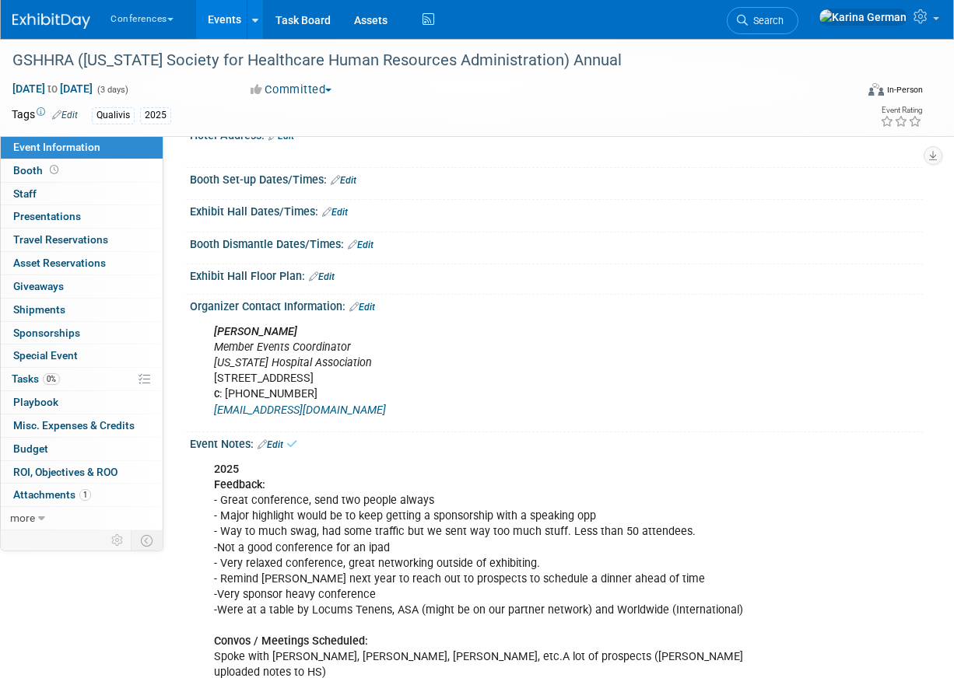
click at [278, 443] on link "Edit" at bounding box center [270, 444] width 26 height 11
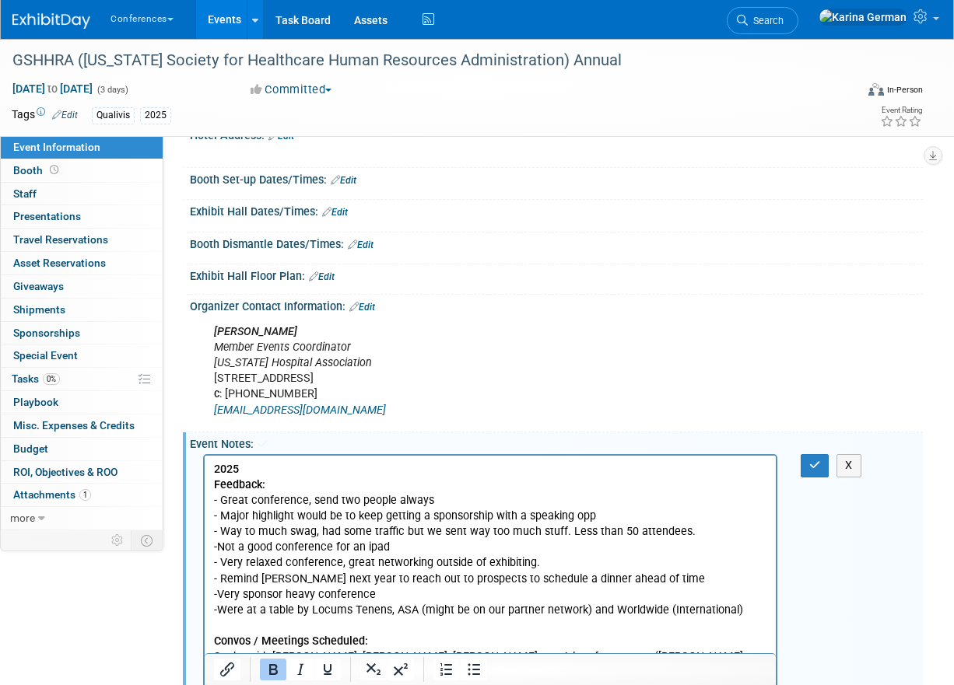
scroll to position [0, 0]
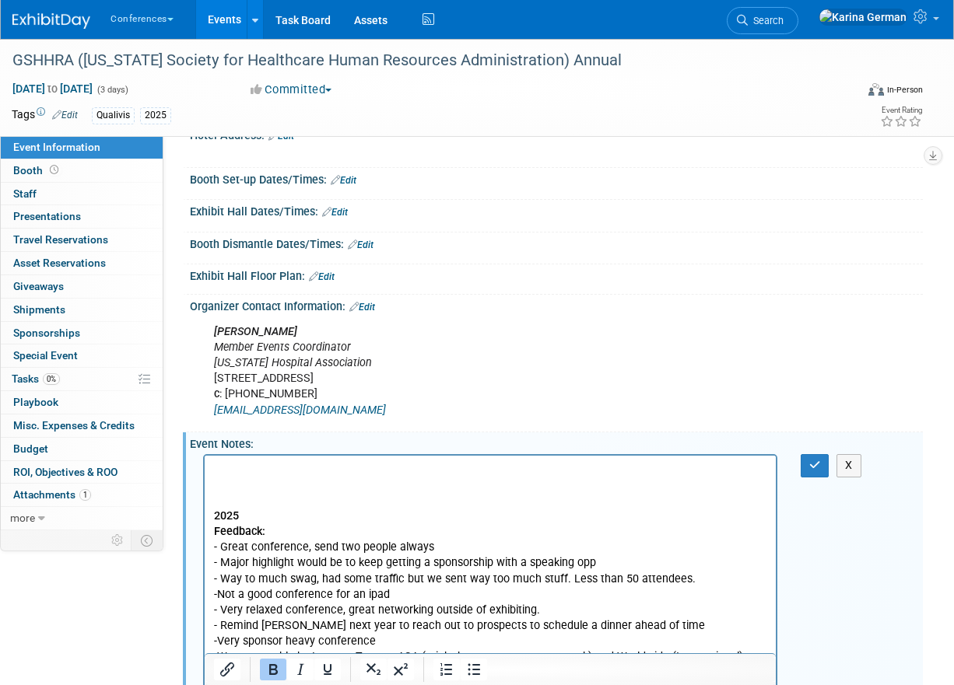
click at [220, 477] on body "2025 Feedback: - Great conference, send two people always - Major highlight wou…" at bounding box center [490, 594] width 555 height 265
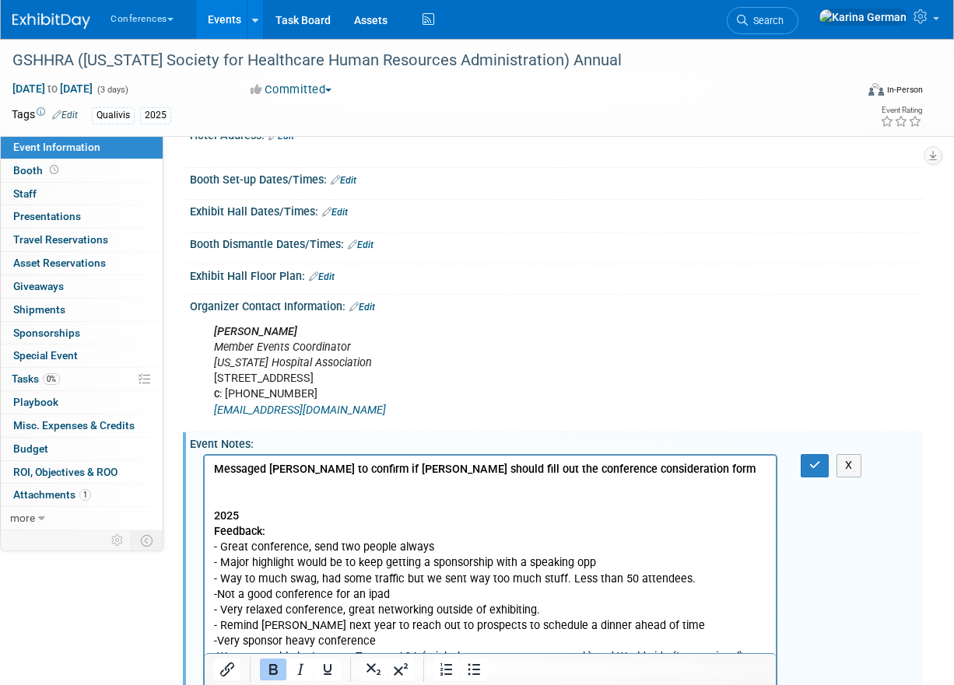
click at [214, 467] on b "Messaged [PERSON_NAME] to confirm if [PERSON_NAME] should fill out the conferen…" at bounding box center [484, 469] width 541 height 13
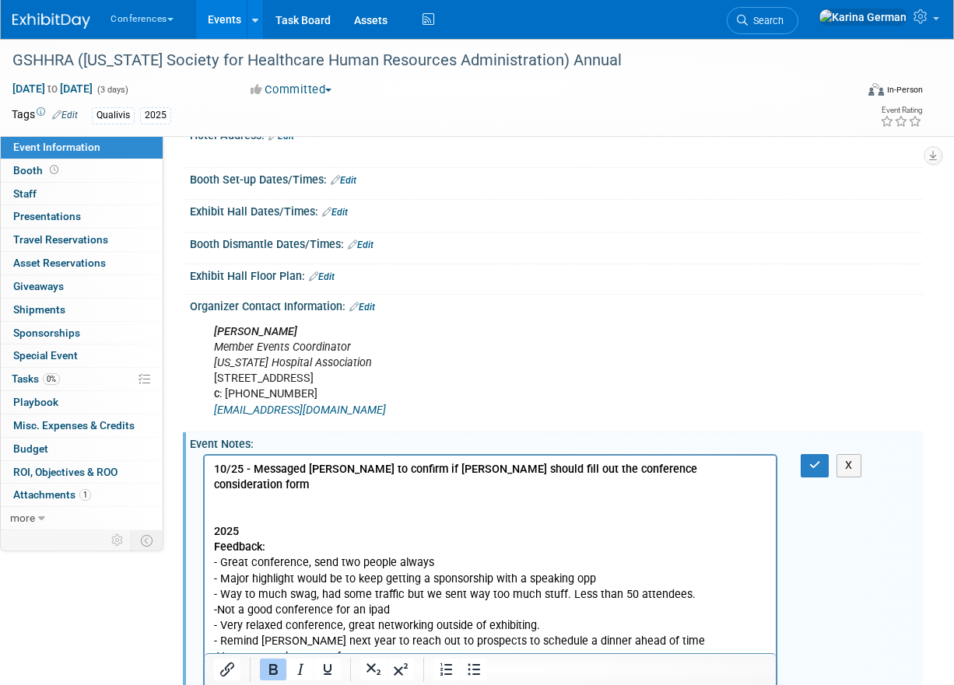
click at [279, 509] on p "Rich Text Area. Press ALT-0 for help." at bounding box center [490, 517] width 553 height 16
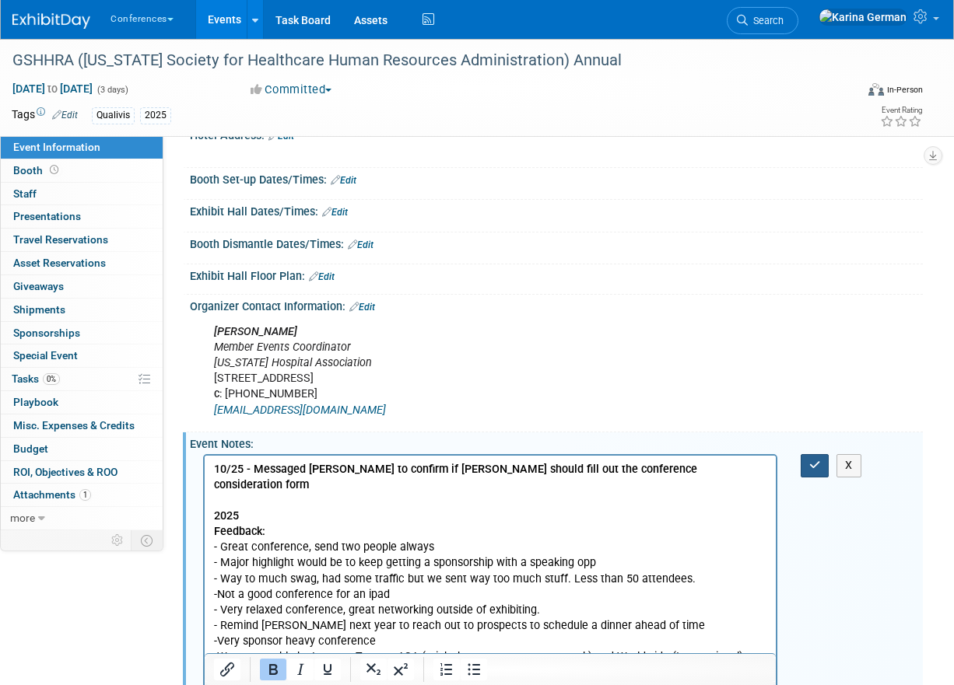
click at [818, 466] on icon "button" at bounding box center [815, 465] width 12 height 11
